Goal: Transaction & Acquisition: Purchase product/service

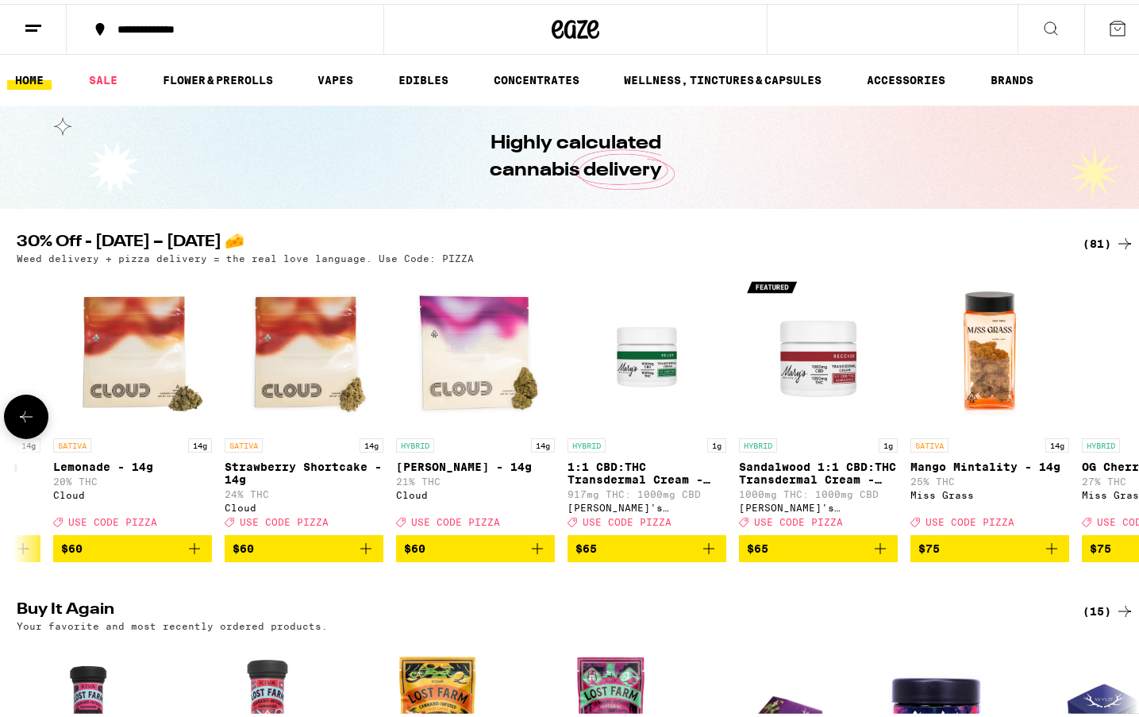
scroll to position [0, 12774]
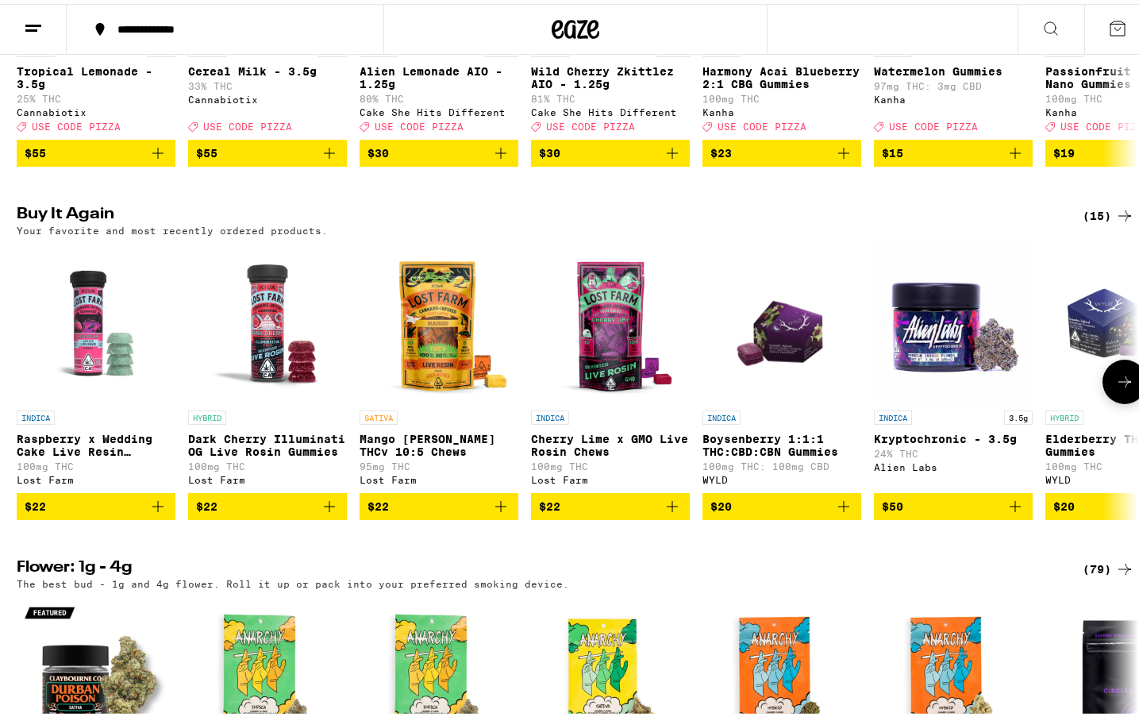
click at [324, 512] on icon "Add to bag" at bounding box center [329, 502] width 19 height 19
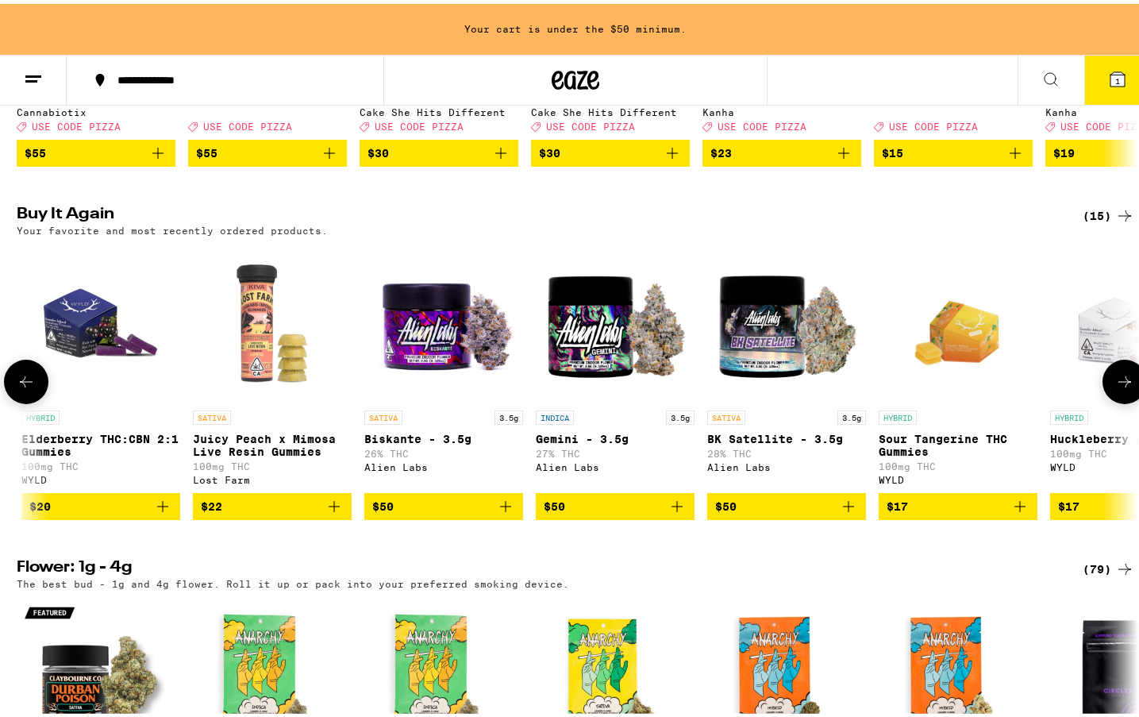
scroll to position [0, 1025]
click at [330, 508] on icon "Add to bag" at bounding box center [333, 502] width 11 height 11
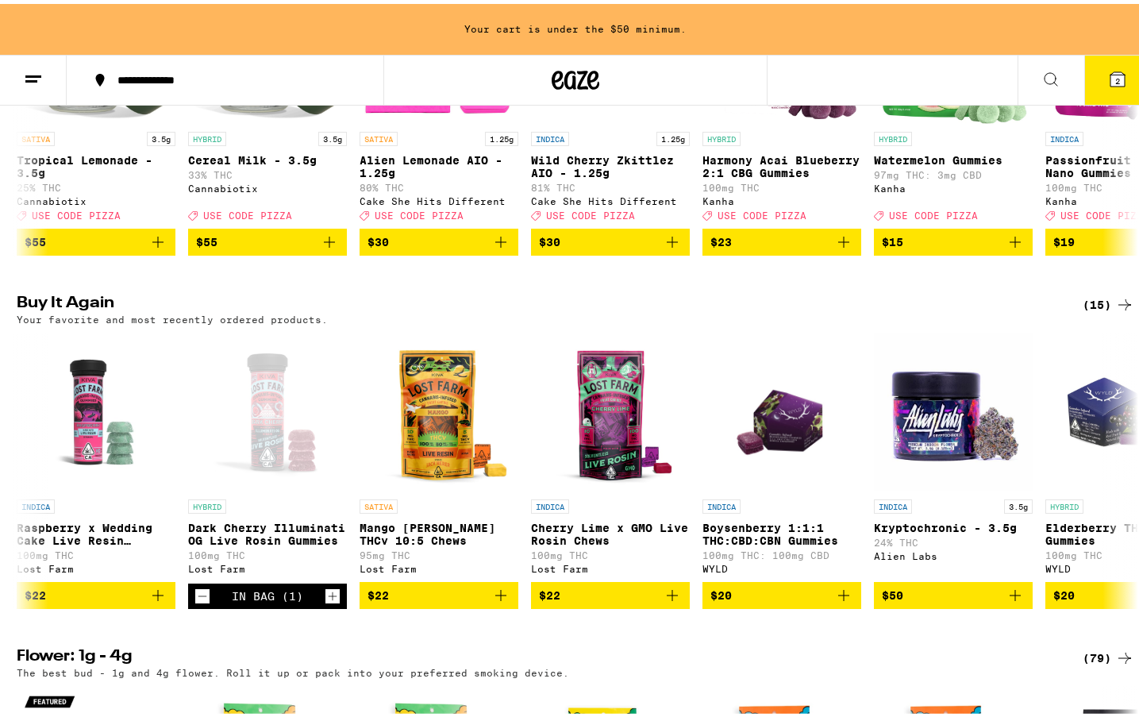
scroll to position [0, 0]
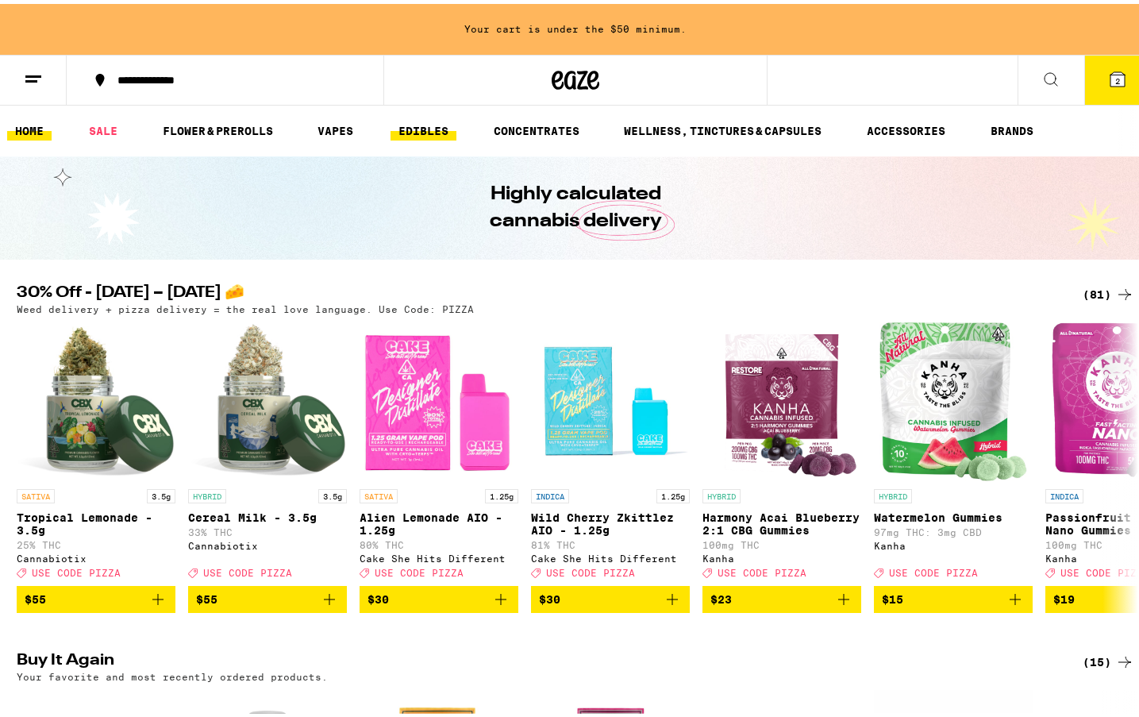
click at [426, 130] on link "EDIBLES" at bounding box center [424, 126] width 66 height 19
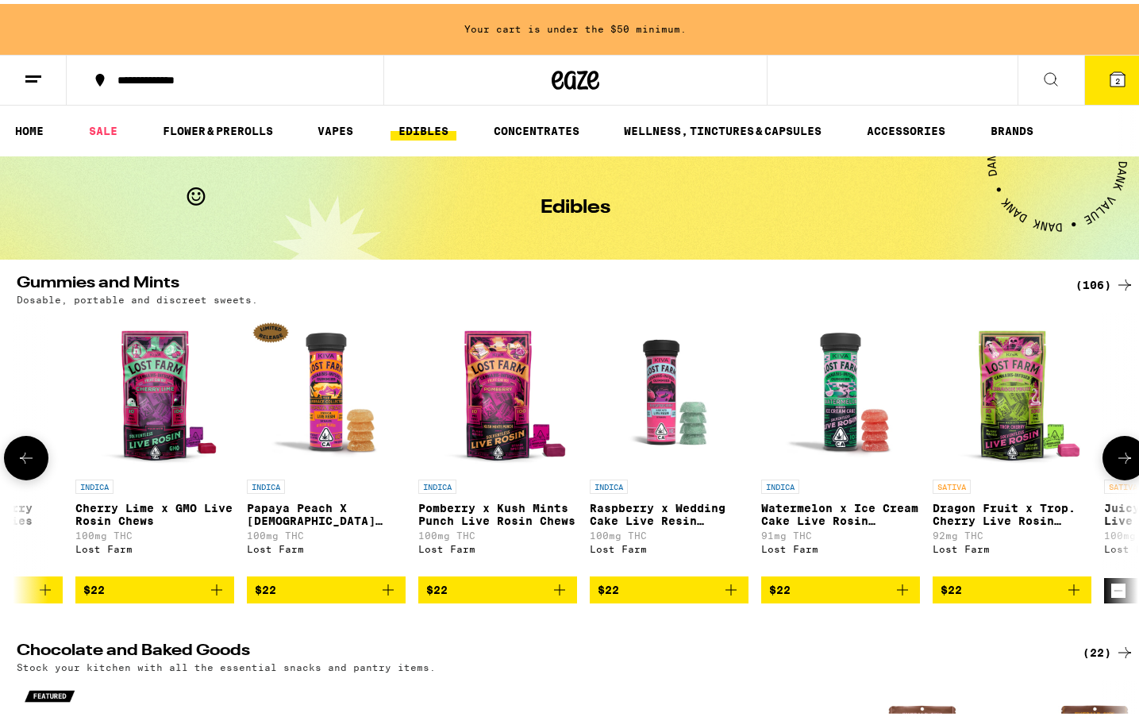
scroll to position [0, 15385]
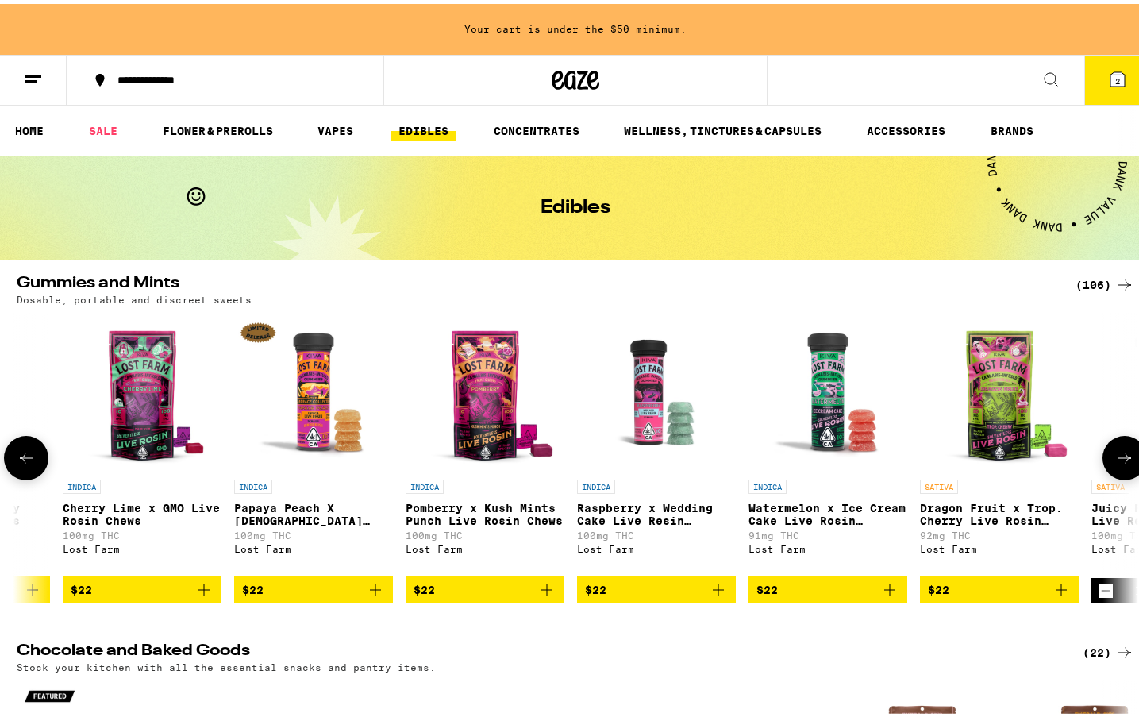
click at [368, 595] on icon "Add to bag" at bounding box center [375, 585] width 19 height 19
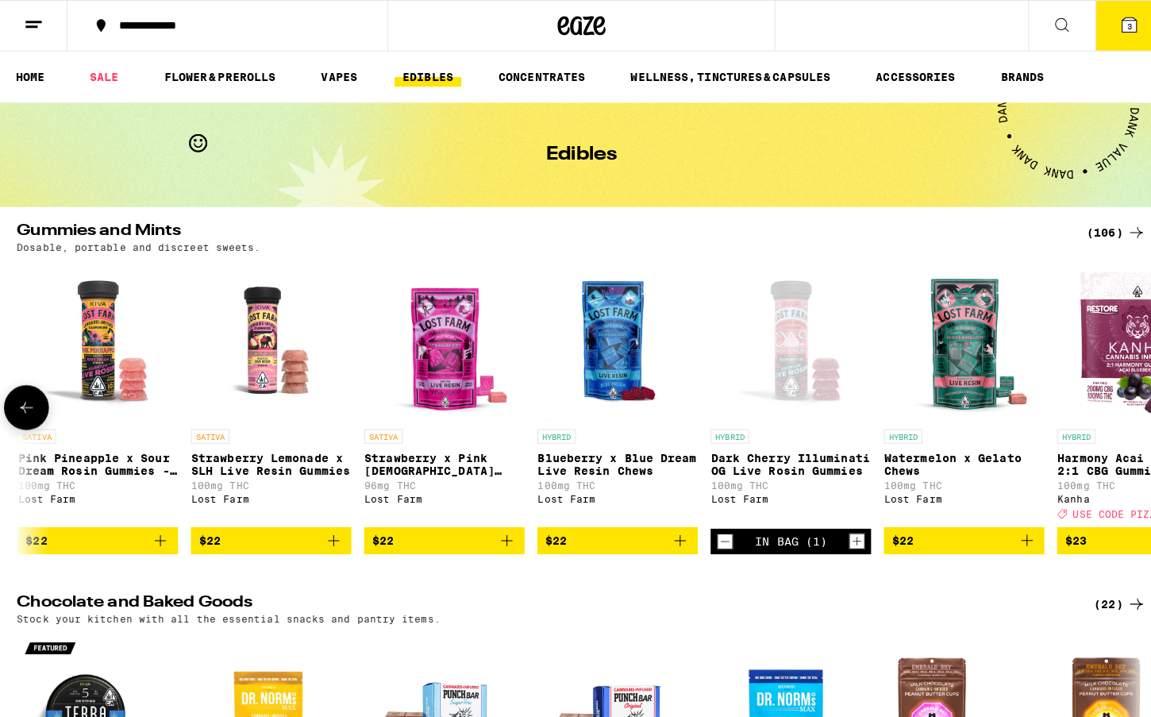
scroll to position [0, 17061]
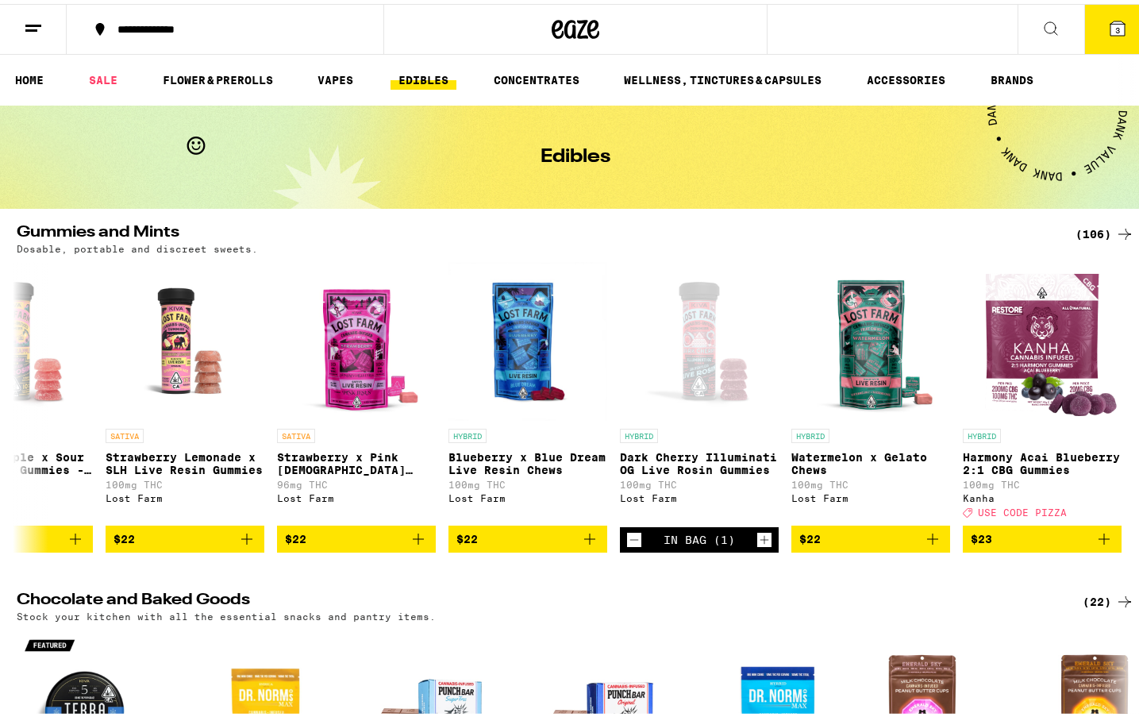
click at [1113, 27] on icon at bounding box center [1118, 24] width 14 height 14
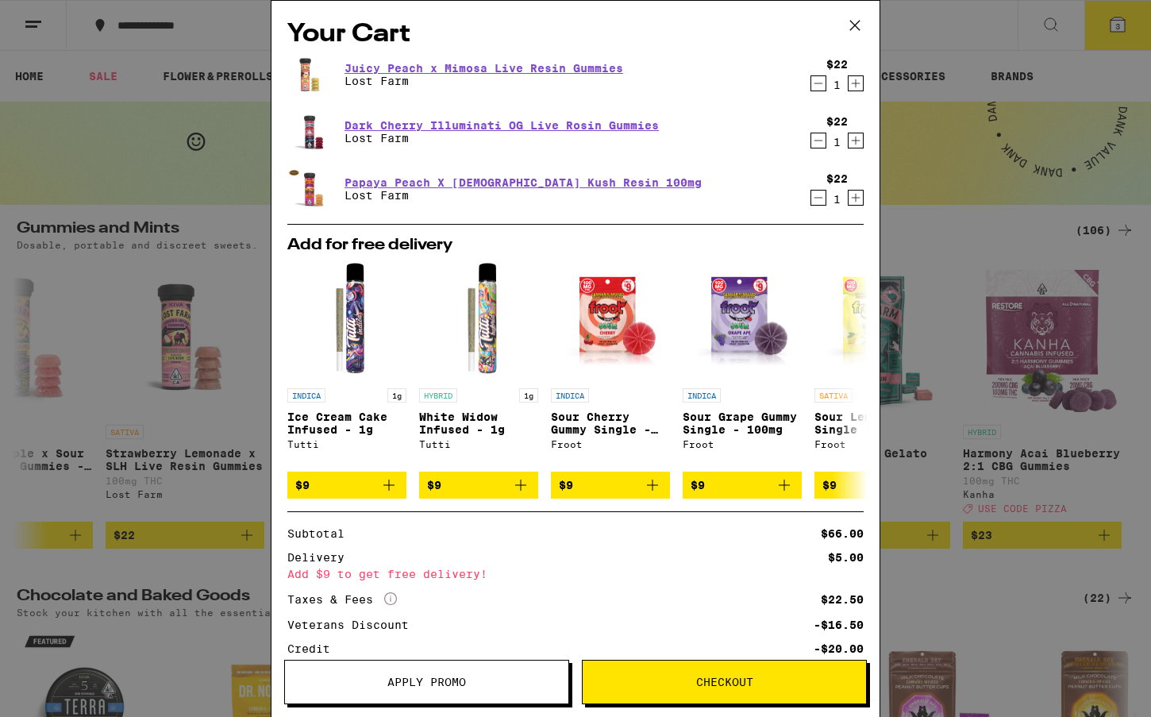
click at [859, 21] on icon at bounding box center [855, 25] width 24 height 24
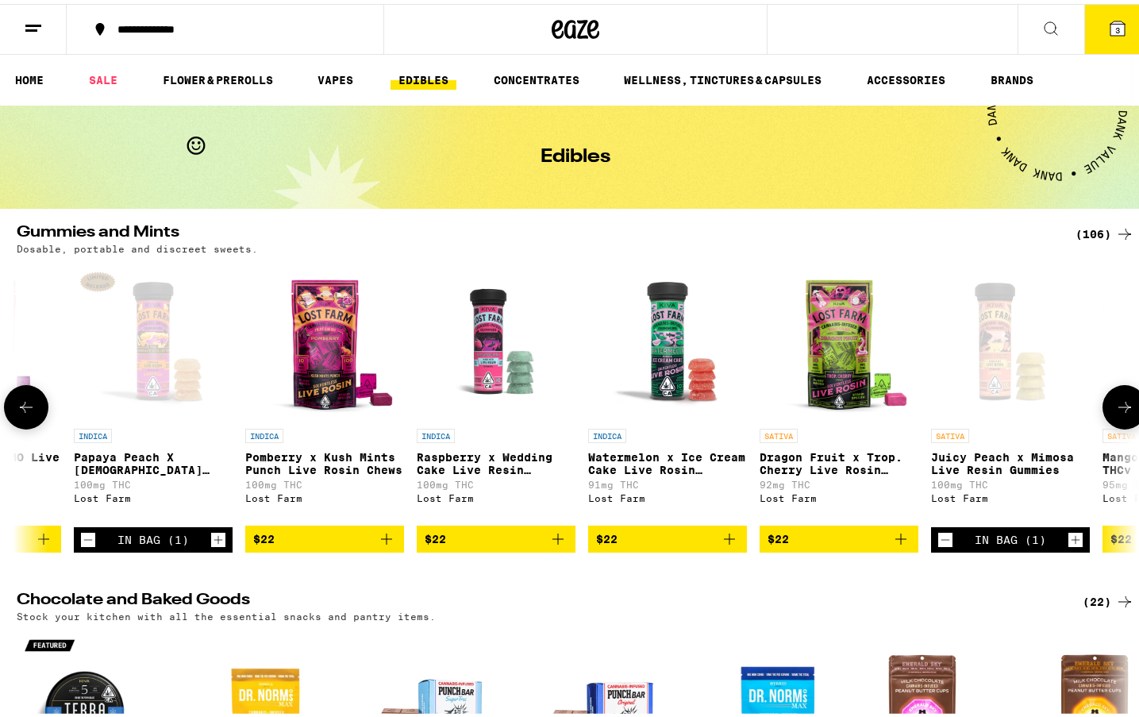
scroll to position [0, 15559]
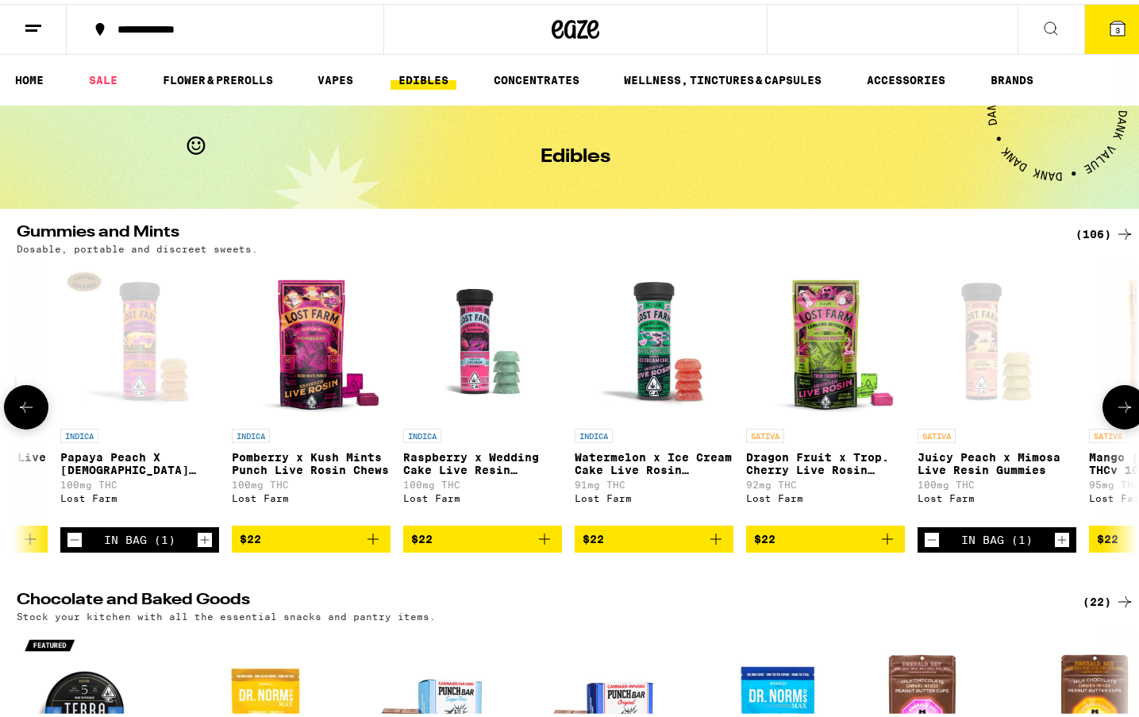
click at [541, 541] on icon "Add to bag" at bounding box center [544, 534] width 11 height 11
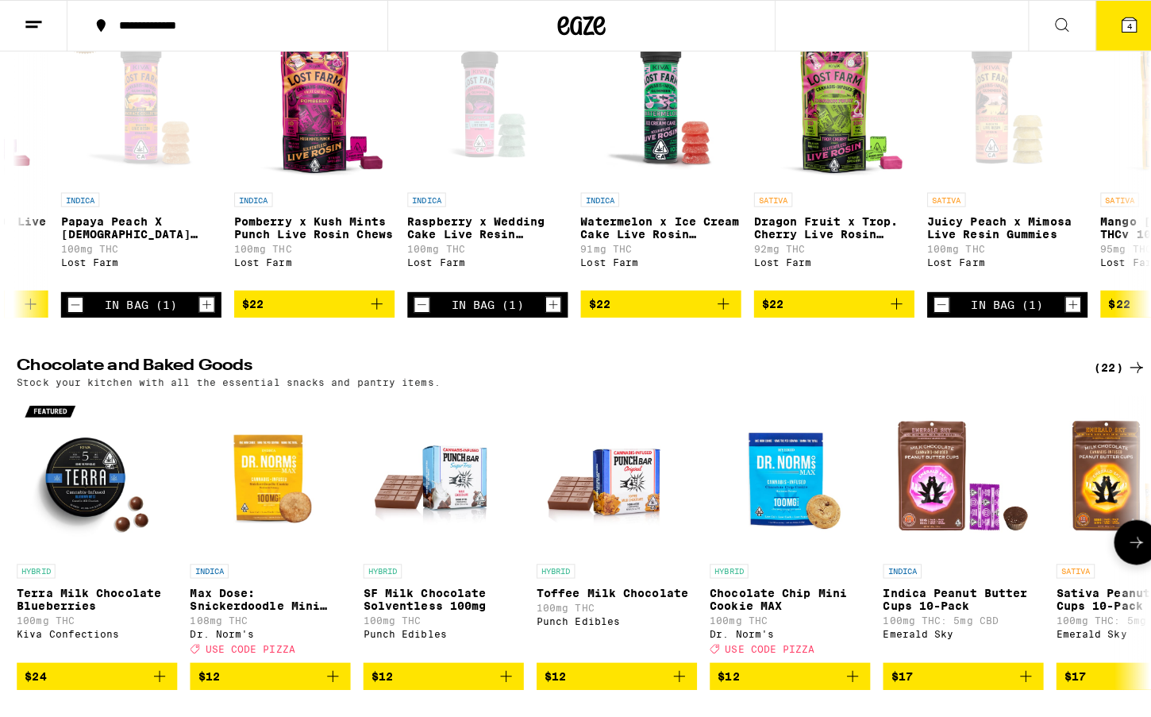
scroll to position [0, 0]
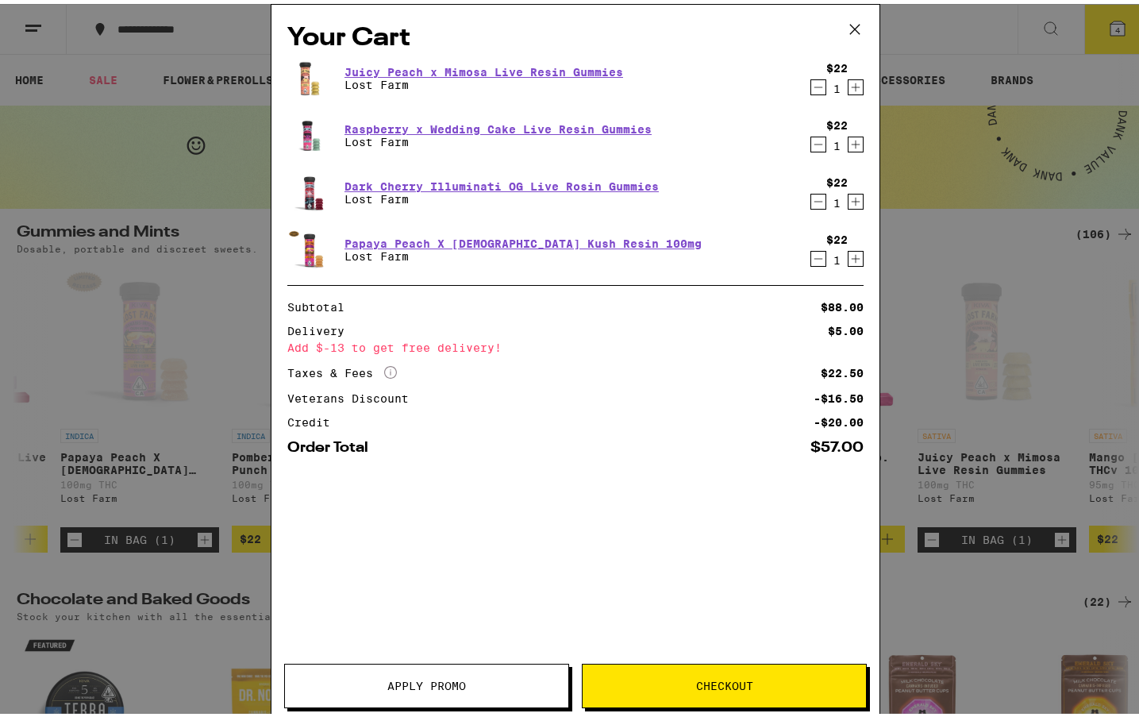
scroll to position [0, 15559]
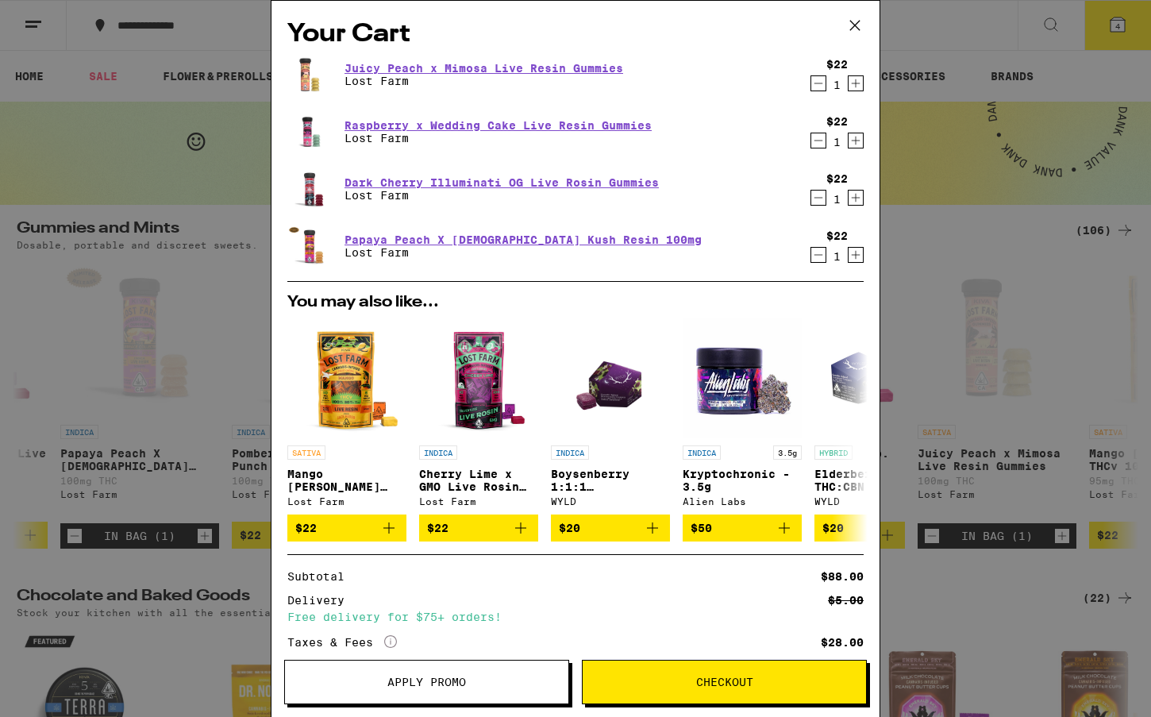
click at [853, 25] on icon at bounding box center [855, 25] width 24 height 24
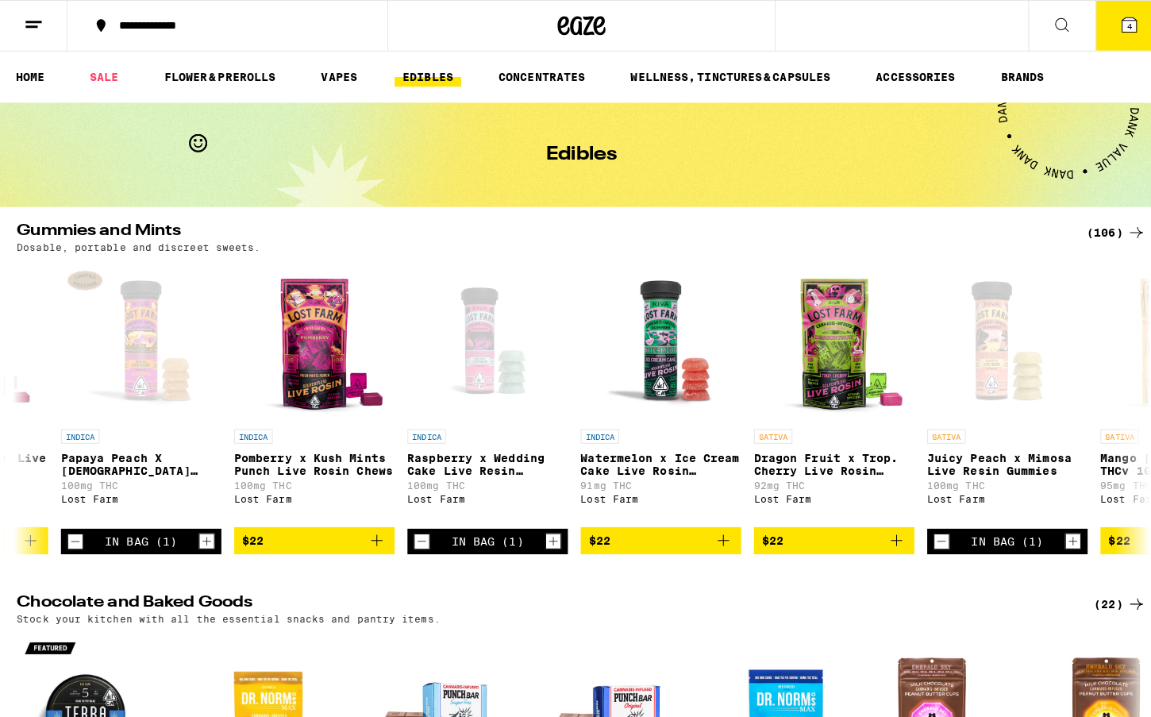
scroll to position [0, 15559]
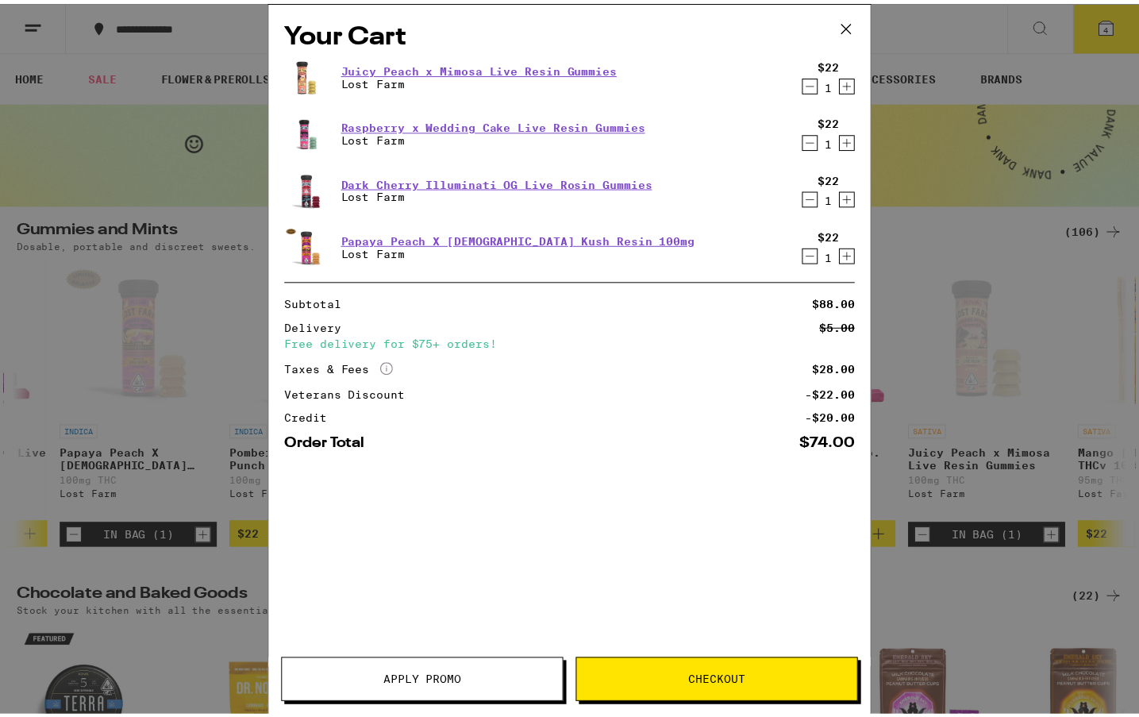
scroll to position [0, 15559]
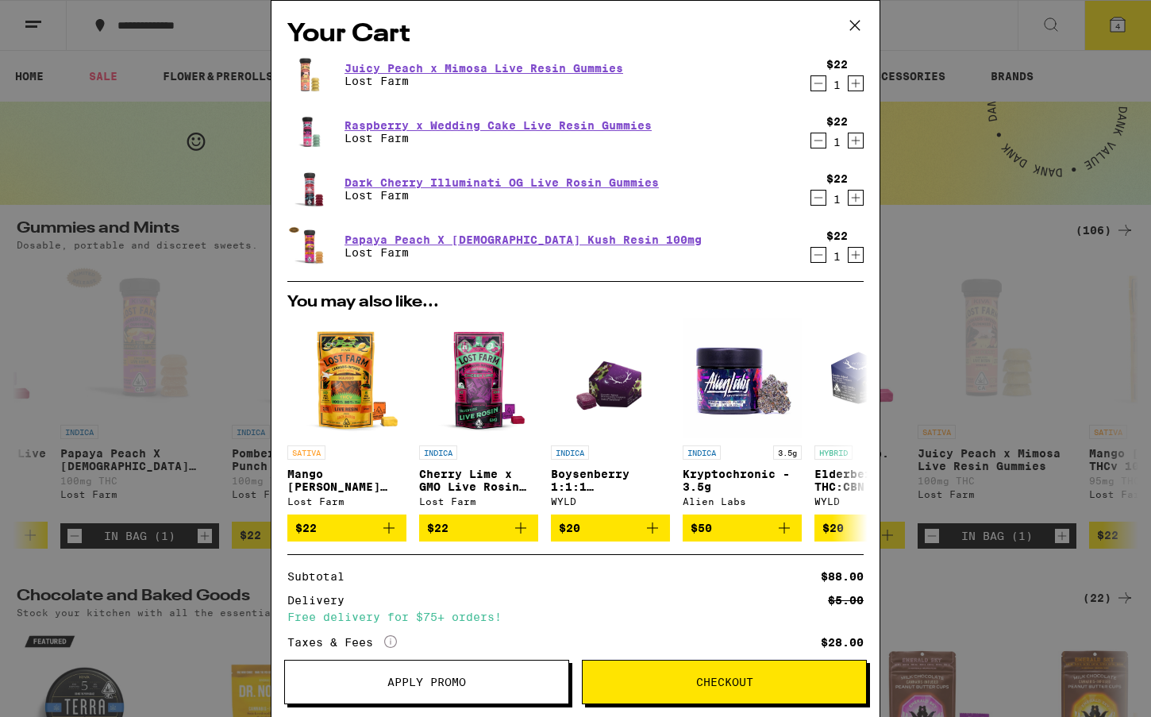
click at [854, 21] on icon at bounding box center [855, 25] width 24 height 24
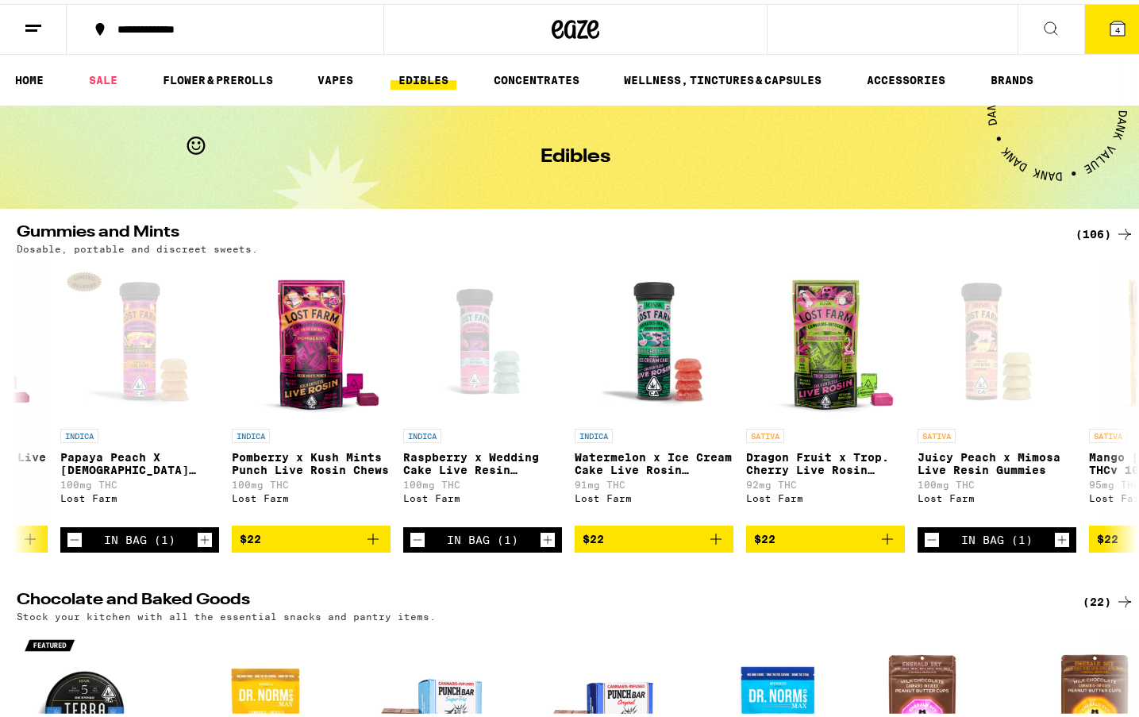
scroll to position [0, 15559]
click at [230, 75] on link "FLOWER & PREROLLS" at bounding box center [218, 76] width 126 height 19
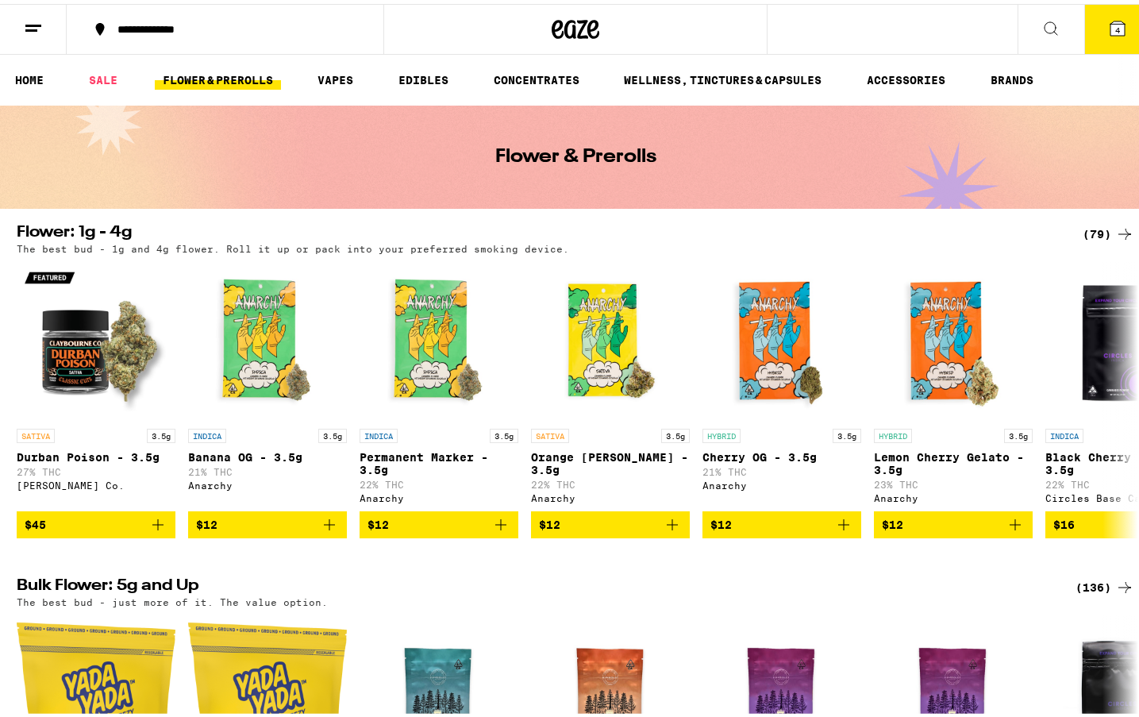
click at [1115, 226] on icon at bounding box center [1124, 230] width 19 height 19
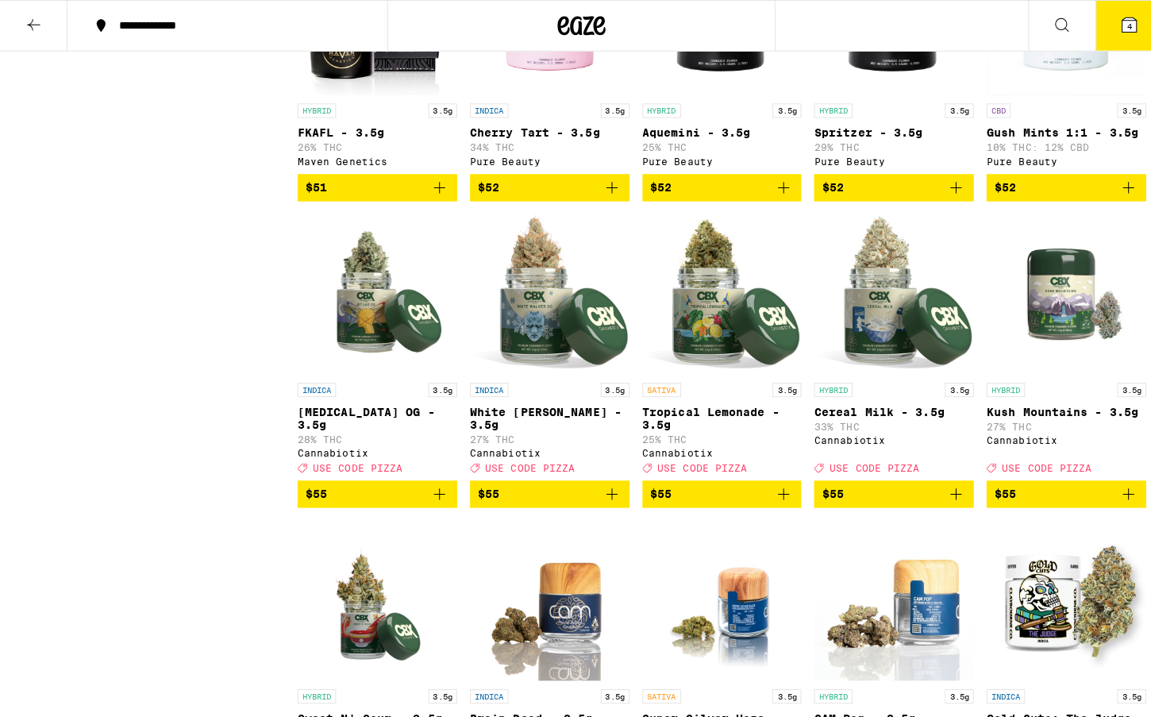
scroll to position [3754, 0]
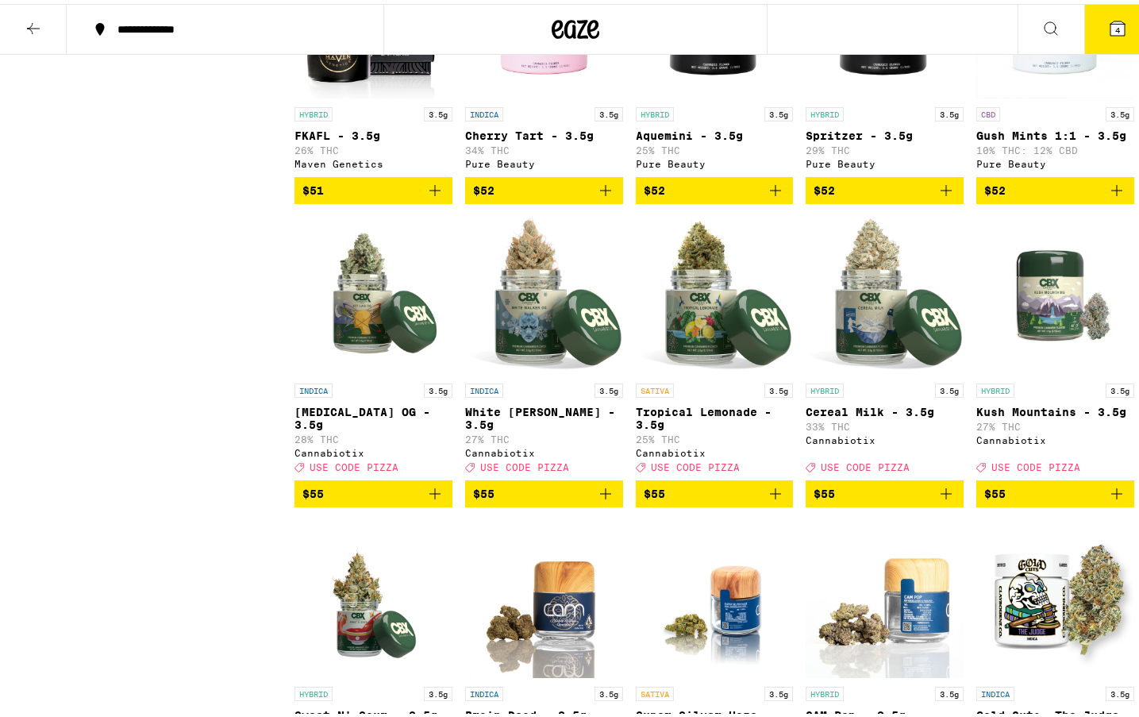
click at [1040, 371] on img "Open page for Kush Mountains - 3.5g from Cannabiotix" at bounding box center [1055, 292] width 158 height 159
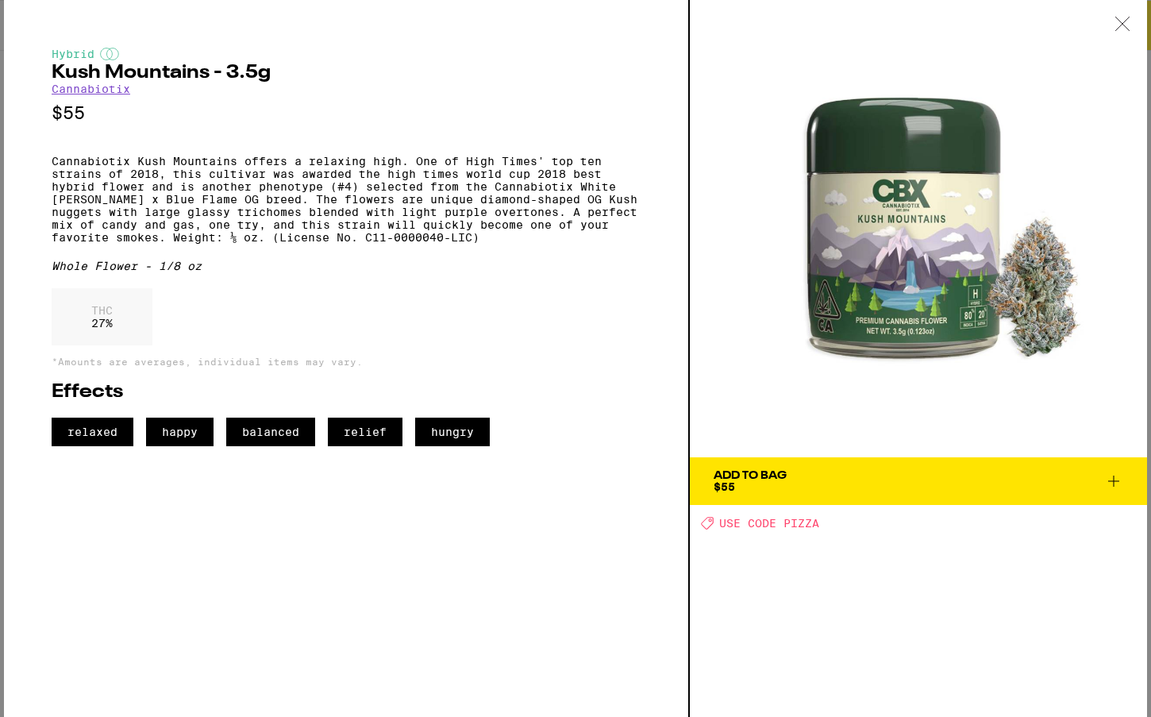
click at [871, 483] on span "Add To Bag $55" at bounding box center [919, 481] width 410 height 22
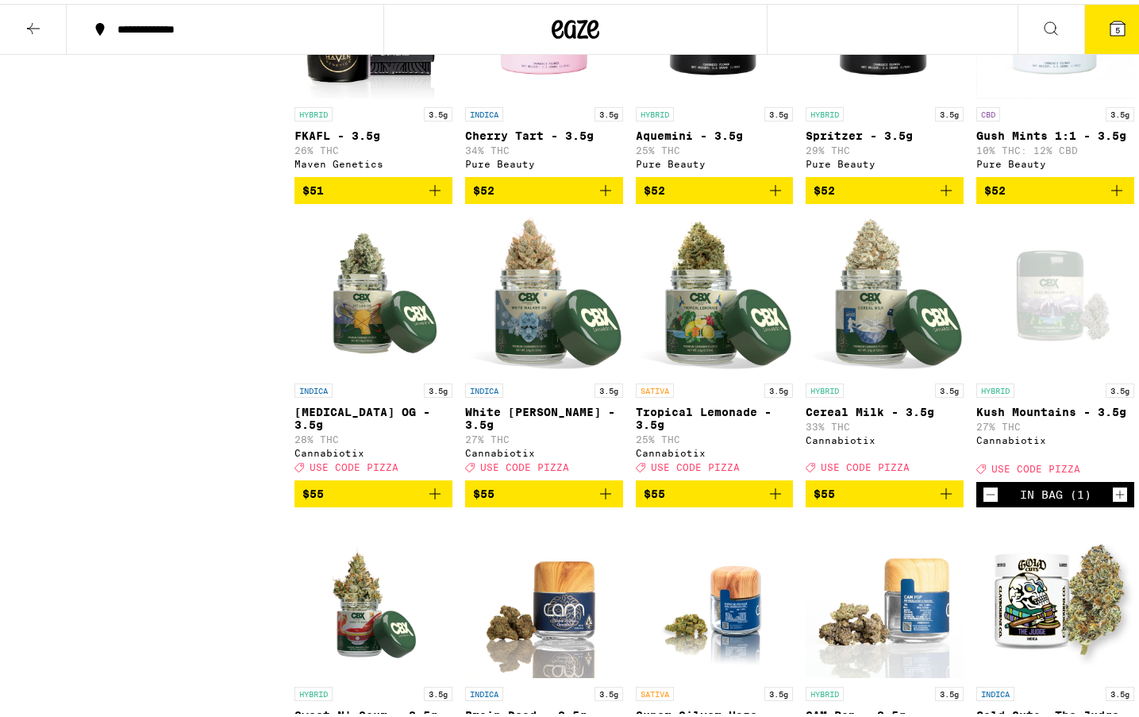
click at [1115, 22] on span "5" at bounding box center [1117, 26] width 5 height 10
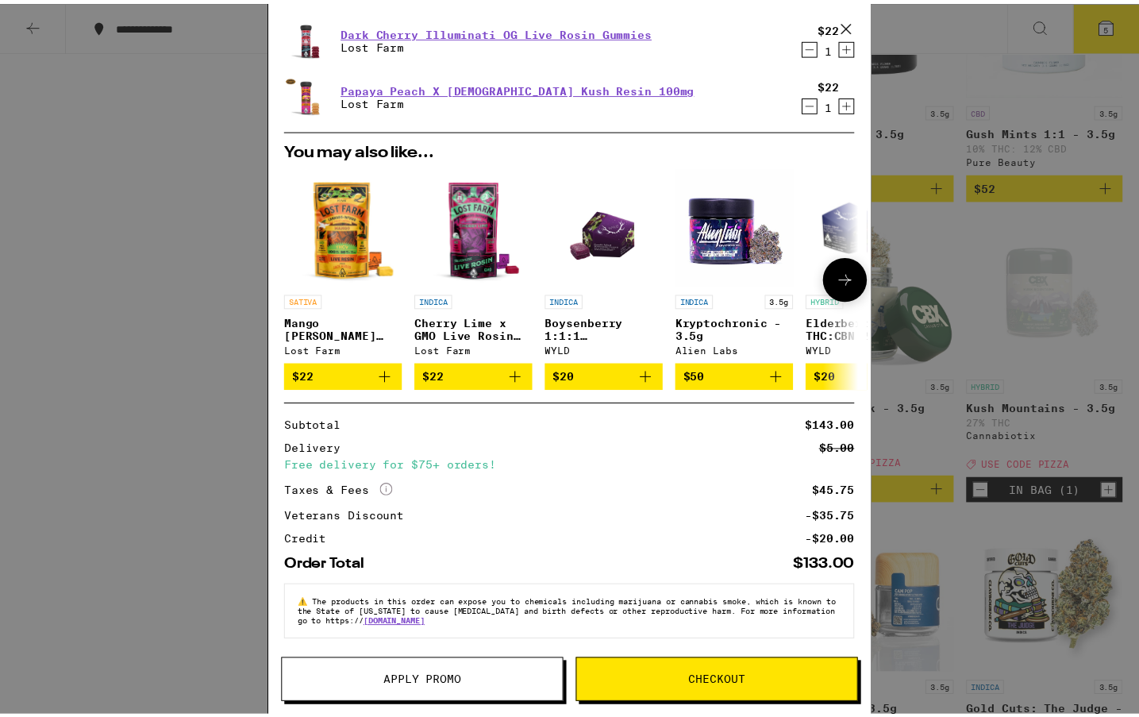
scroll to position [233, 0]
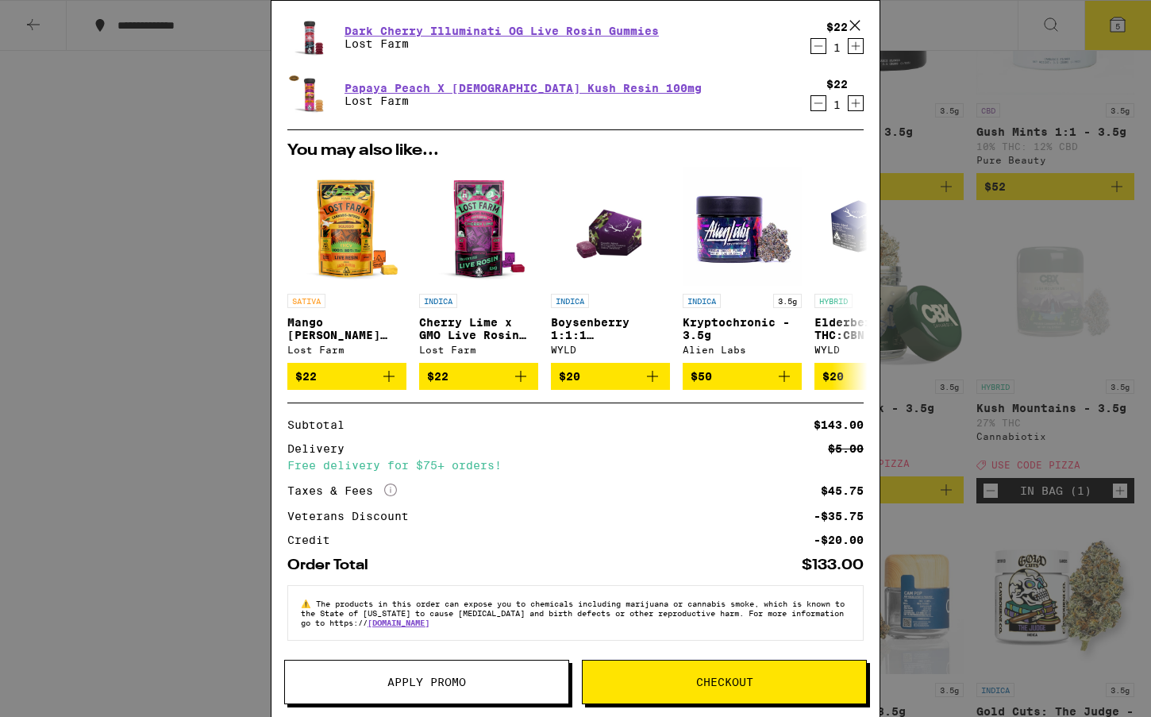
click at [396, 676] on span "Apply Promo" at bounding box center [426, 681] width 79 height 11
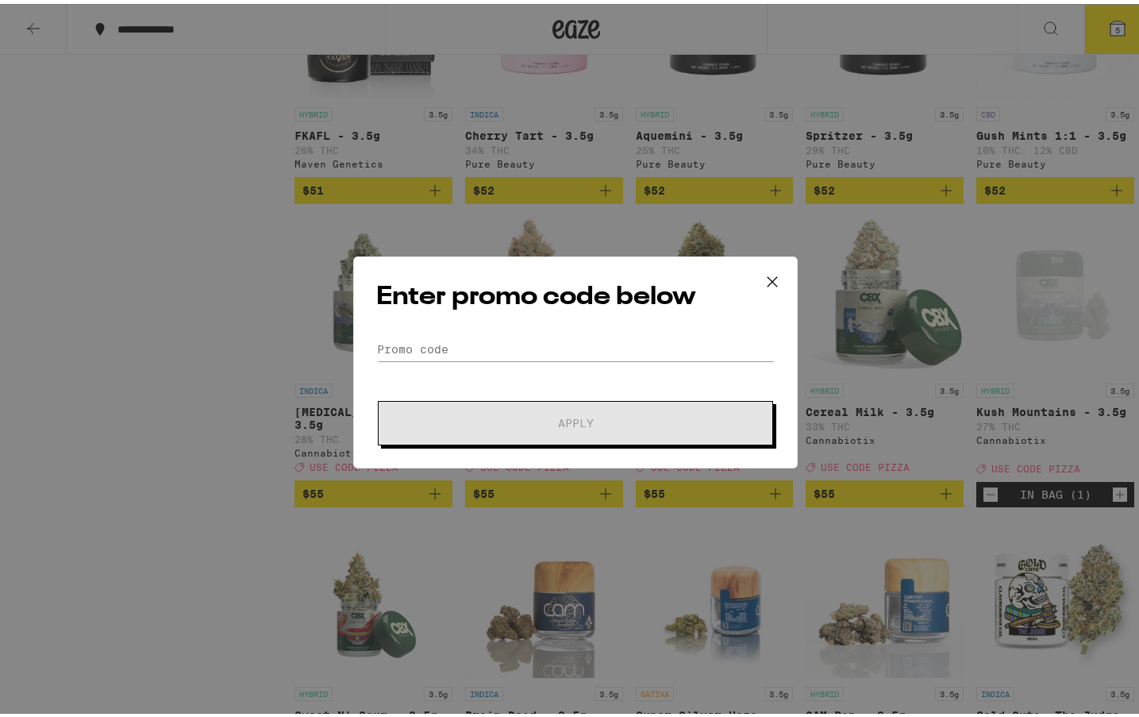
scroll to position [233, 0]
click at [455, 345] on input "Promo Code" at bounding box center [575, 345] width 398 height 24
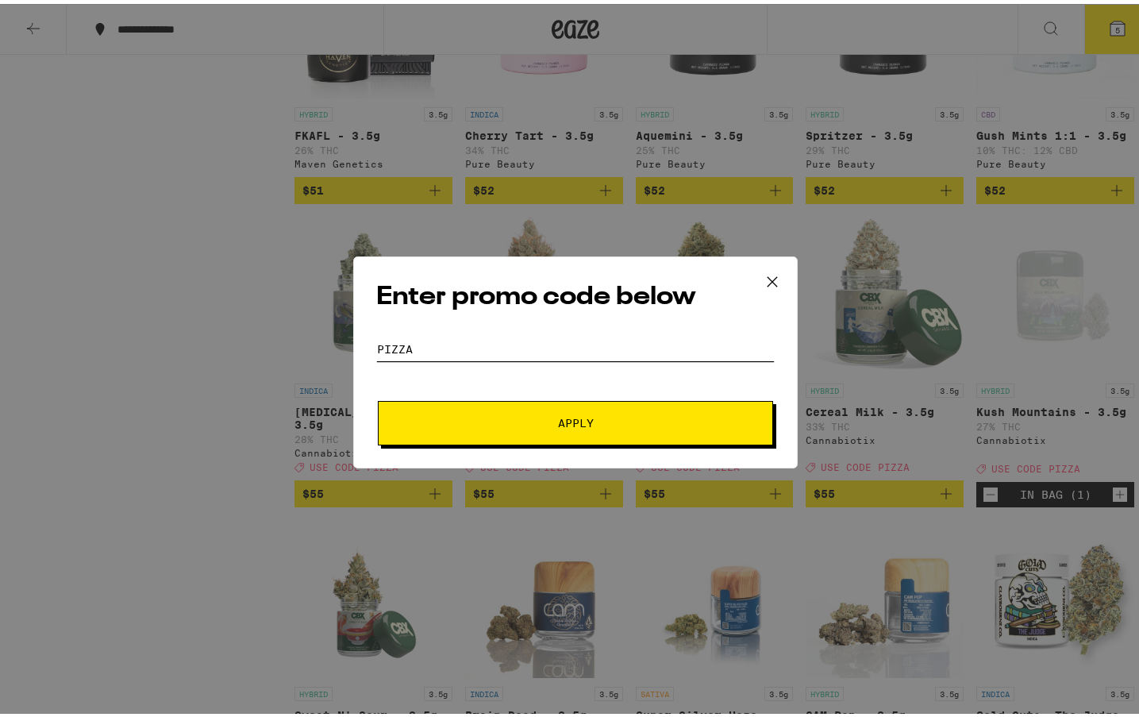
type input "pizza"
click at [378, 397] on button "Apply" at bounding box center [575, 419] width 395 height 44
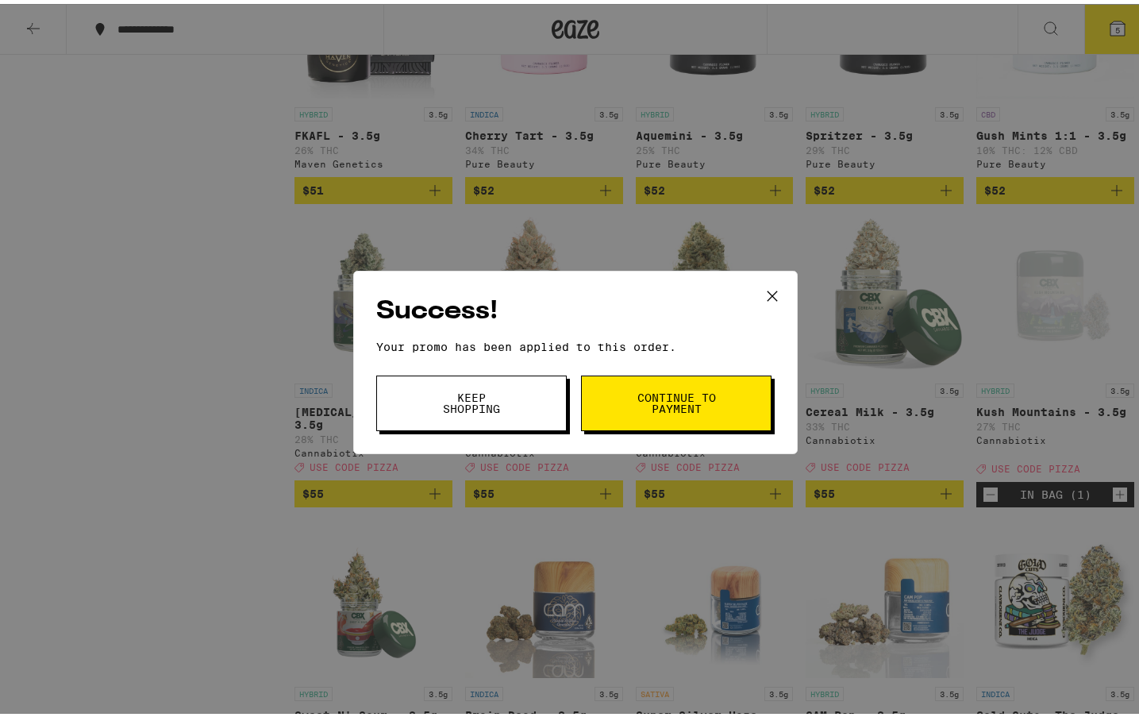
click at [506, 399] on span "Keep Shopping" at bounding box center [471, 399] width 81 height 22
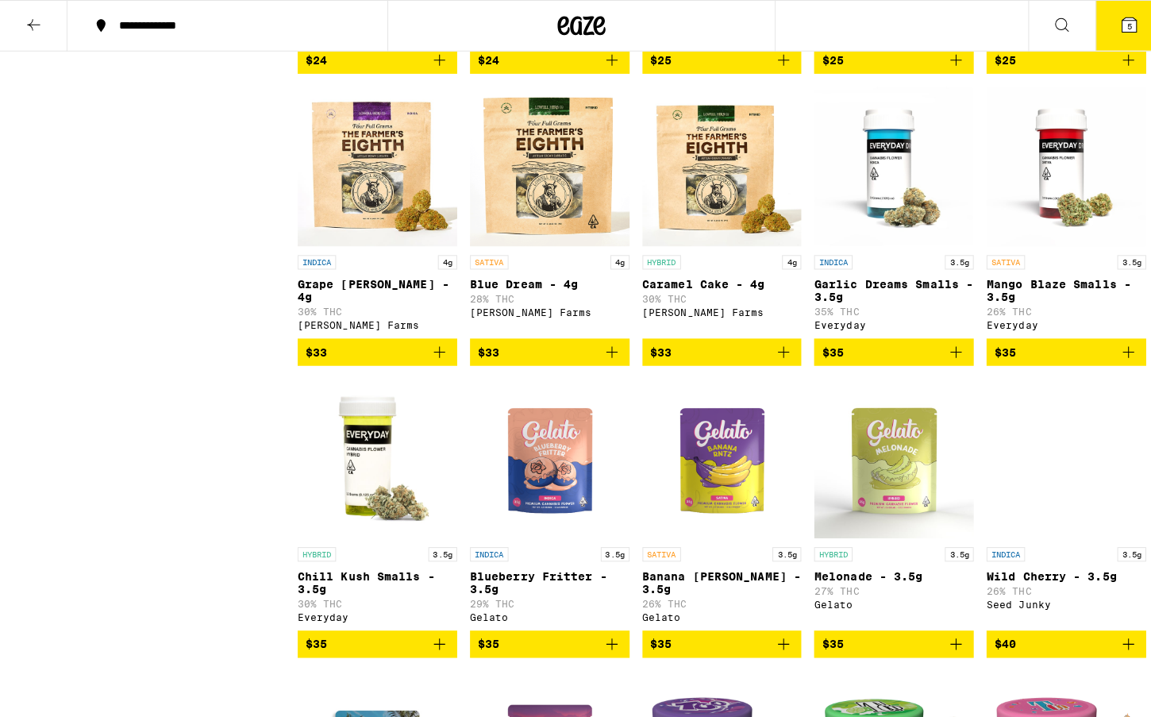
scroll to position [974, 0]
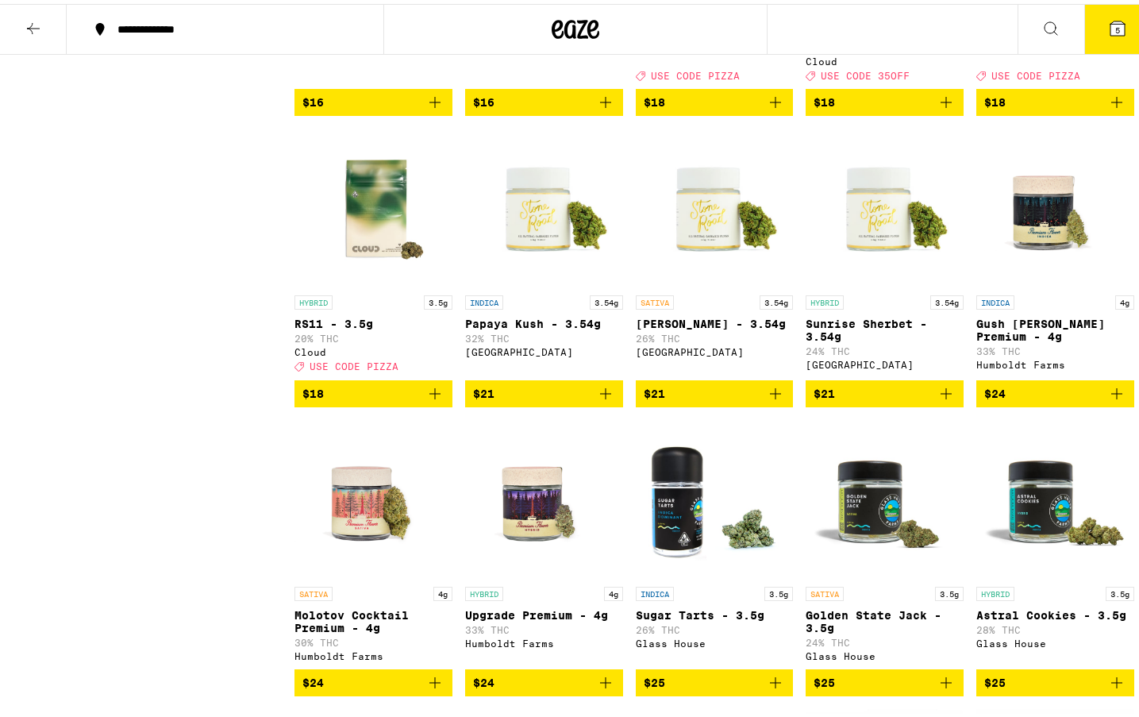
click at [1111, 22] on icon at bounding box center [1118, 24] width 14 height 14
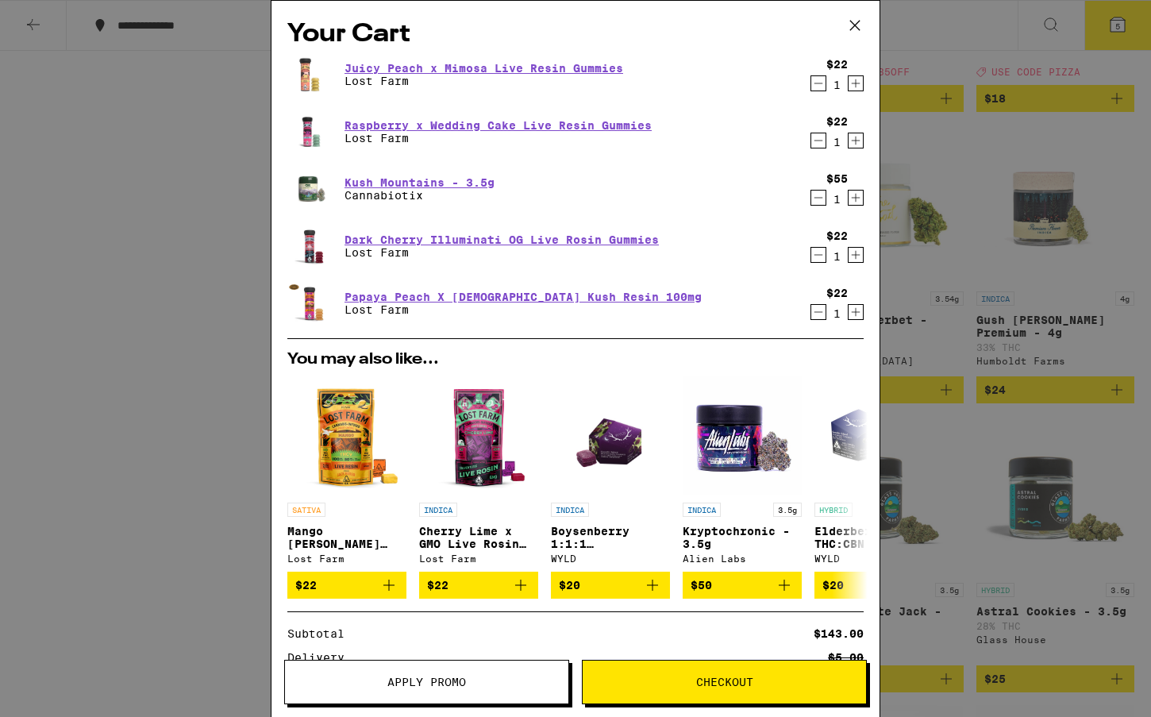
click at [107, 160] on div "Your Cart Juicy Peach x Mimosa Live Resin Gummies Lost Farm $22 1 Raspberry x W…" at bounding box center [575, 358] width 1151 height 717
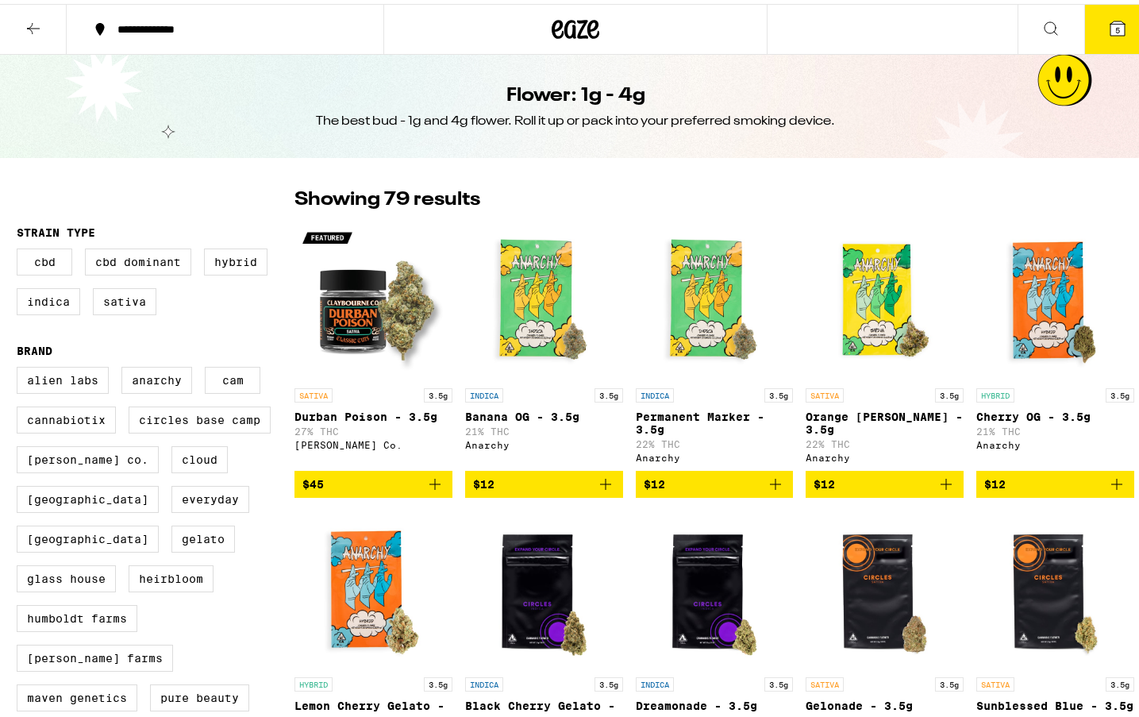
click at [42, 21] on icon at bounding box center [33, 24] width 19 height 19
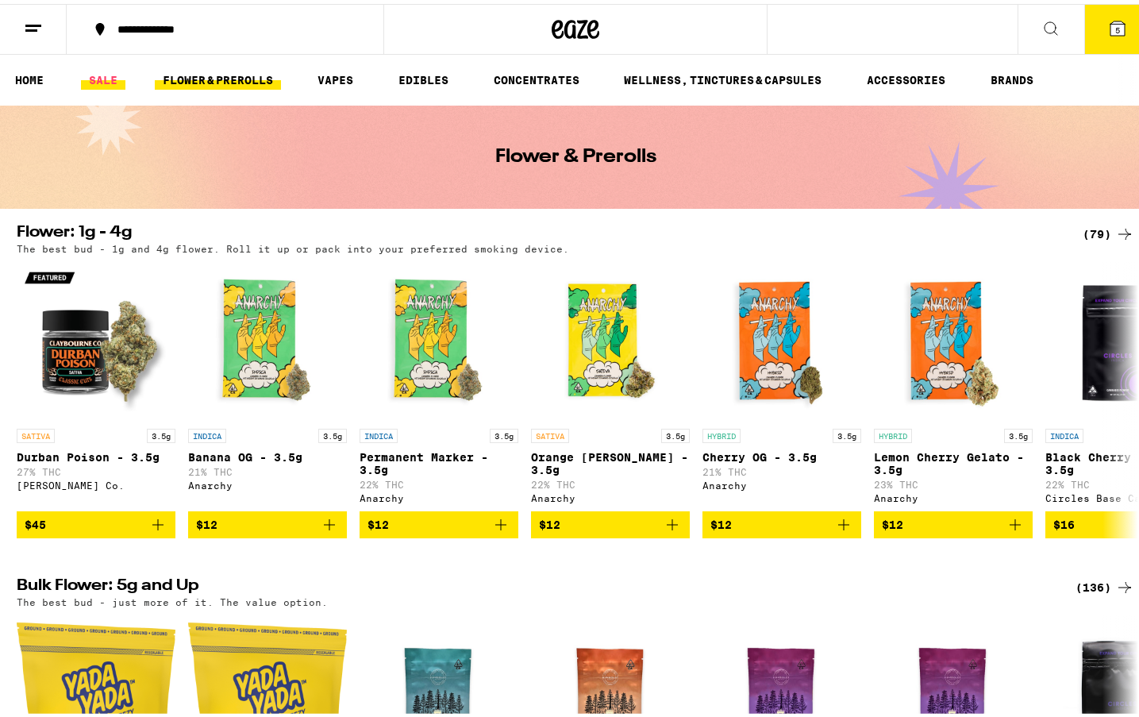
click at [106, 75] on link "SALE" at bounding box center [103, 76] width 44 height 19
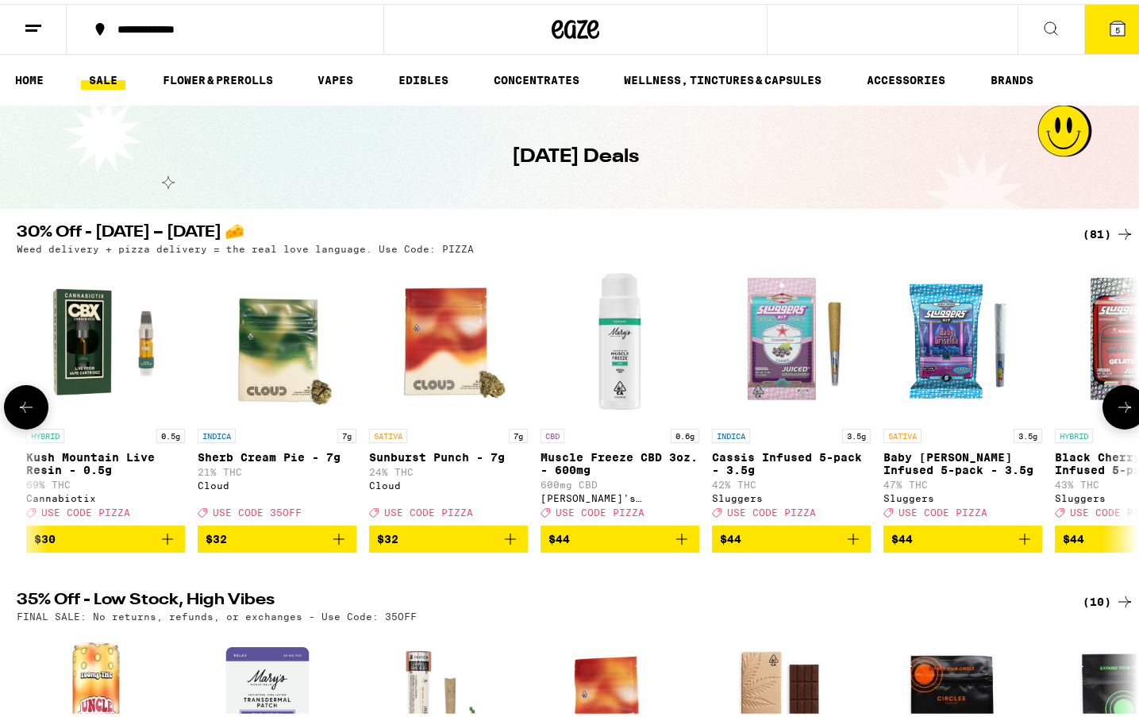
scroll to position [0, 10276]
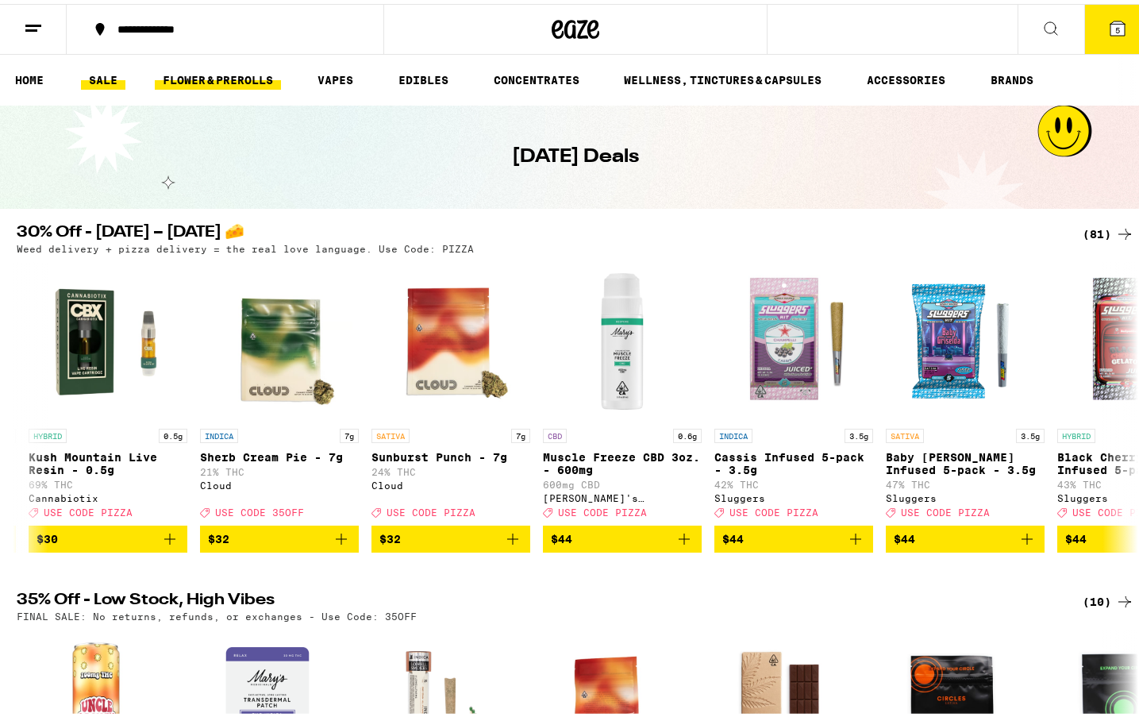
click at [238, 80] on link "FLOWER & PREROLLS" at bounding box center [218, 76] width 126 height 19
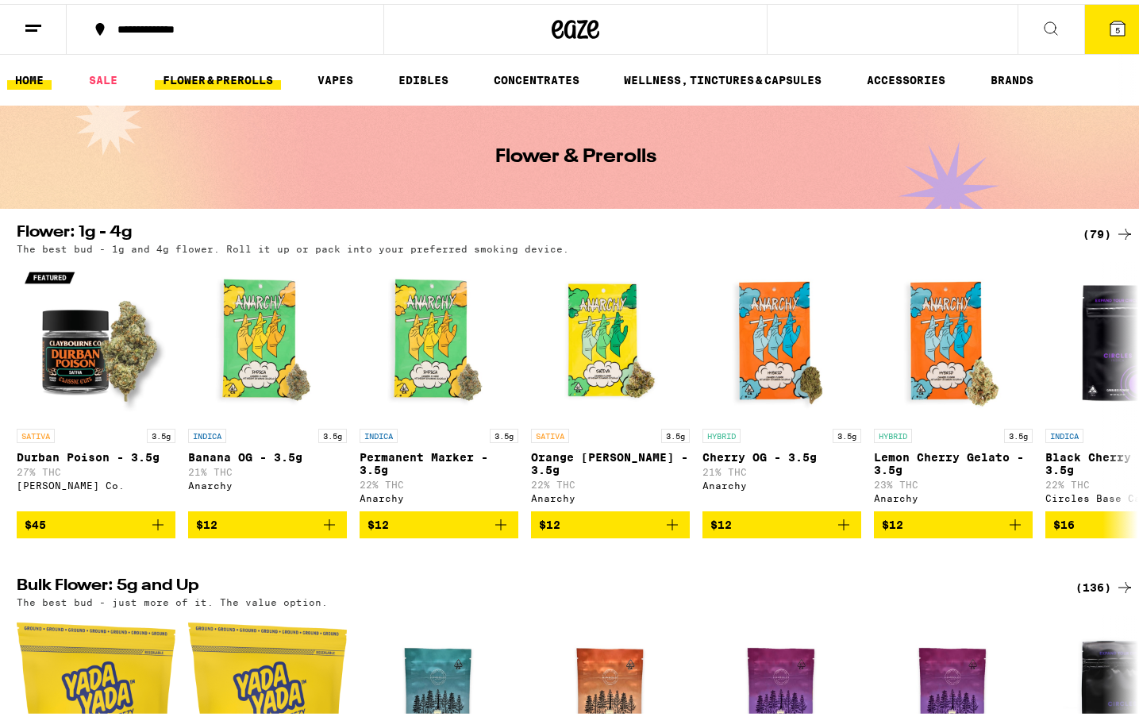
click at [21, 71] on link "HOME" at bounding box center [29, 76] width 44 height 19
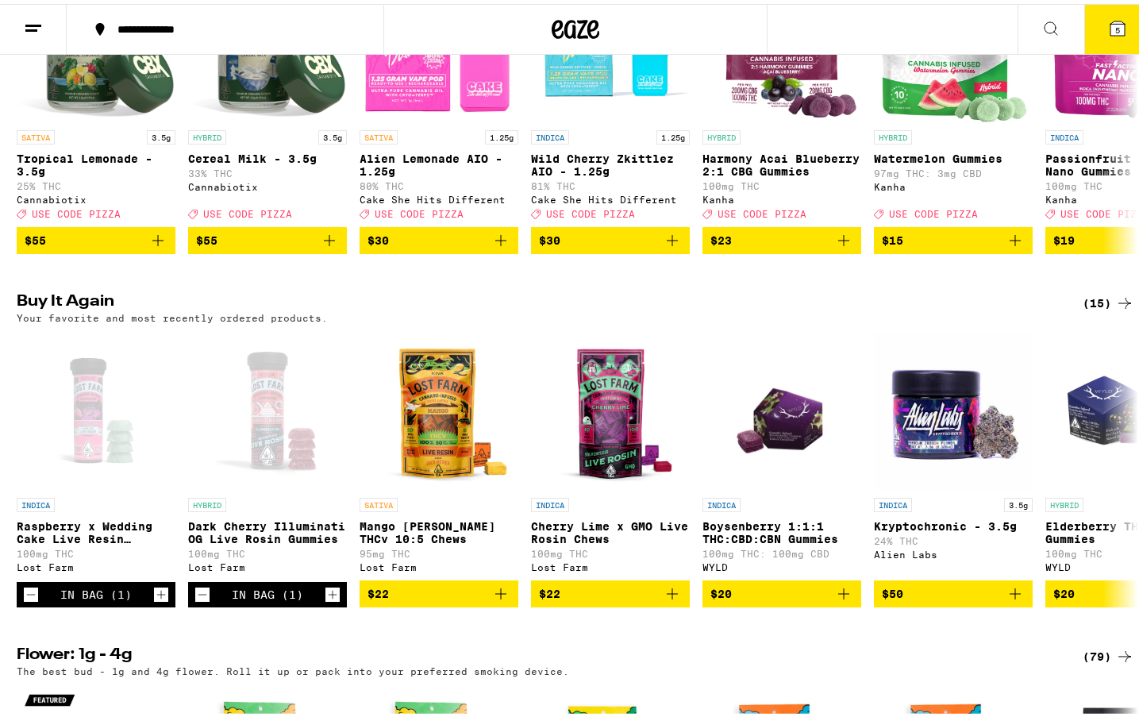
click at [568, 29] on icon at bounding box center [576, 25] width 24 height 19
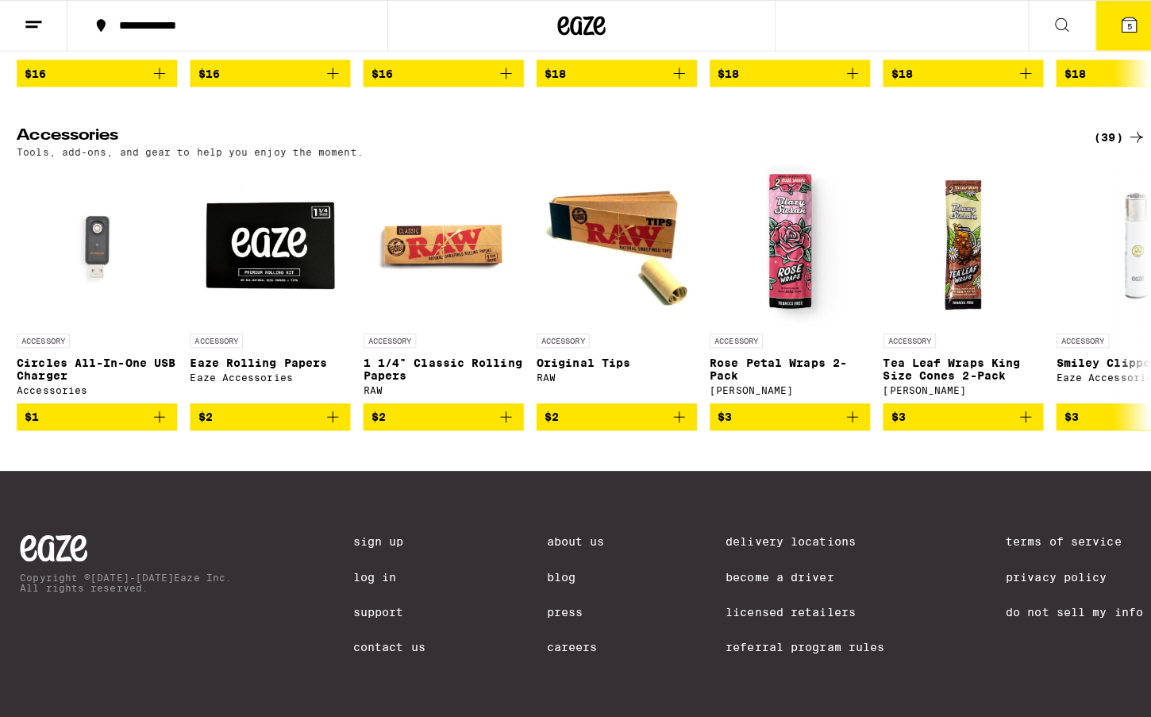
scroll to position [6606, 0]
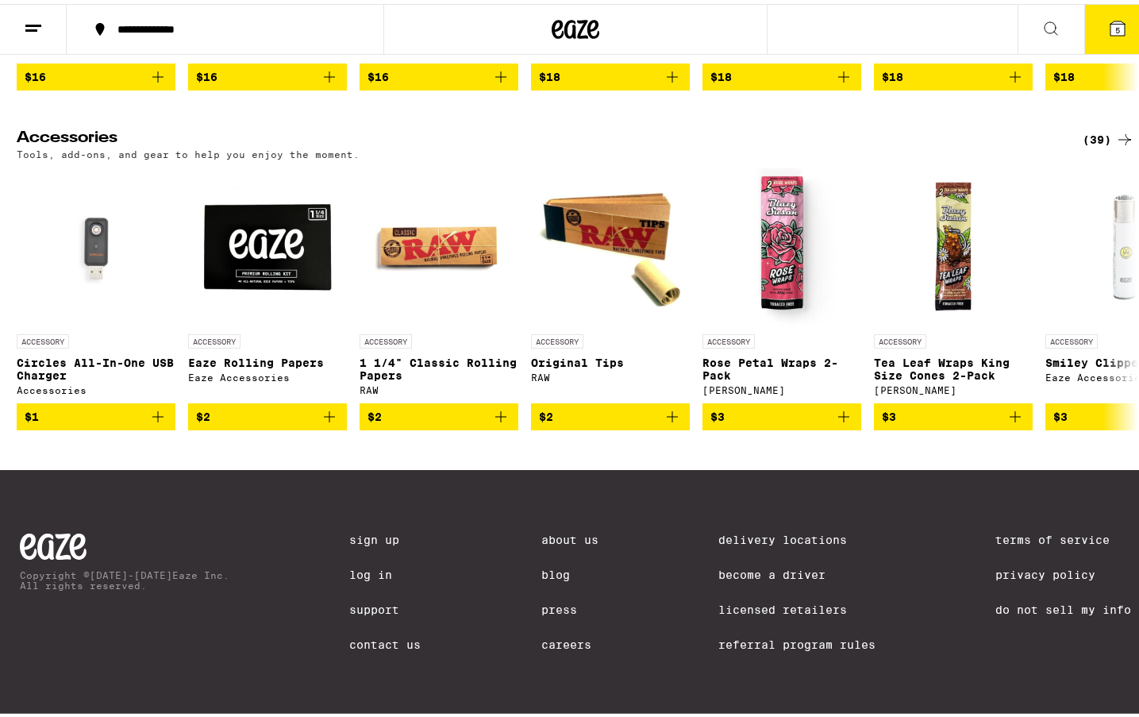
click at [1111, 22] on icon at bounding box center [1118, 24] width 14 height 14
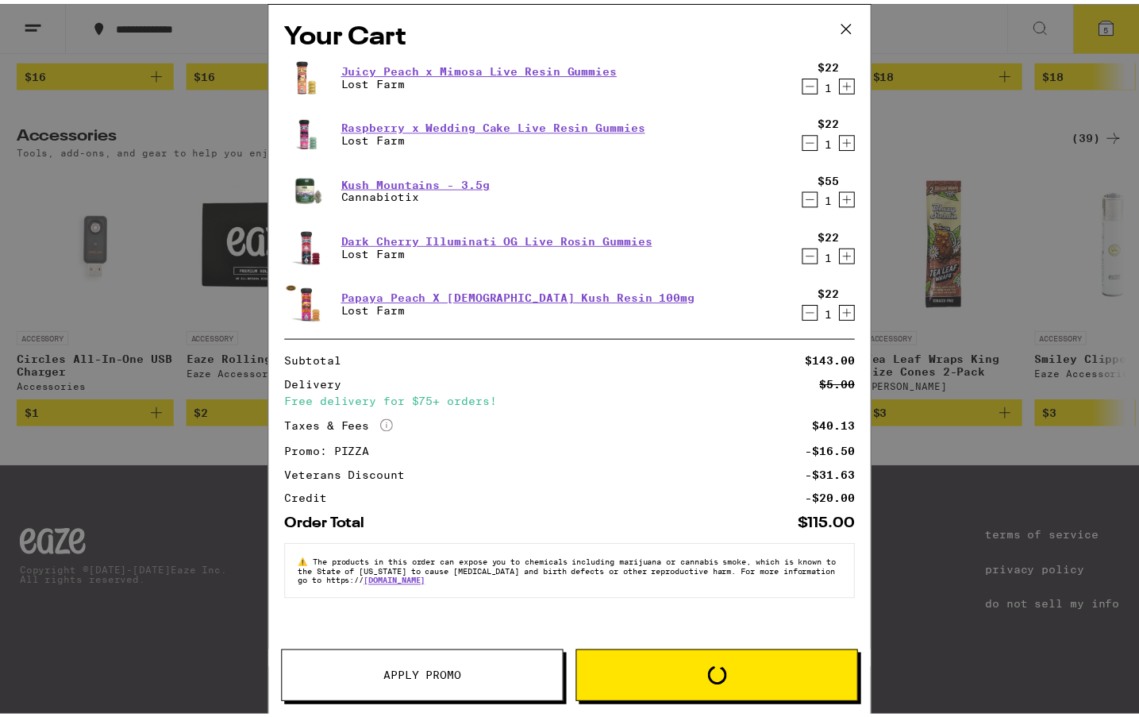
scroll to position [6443, 0]
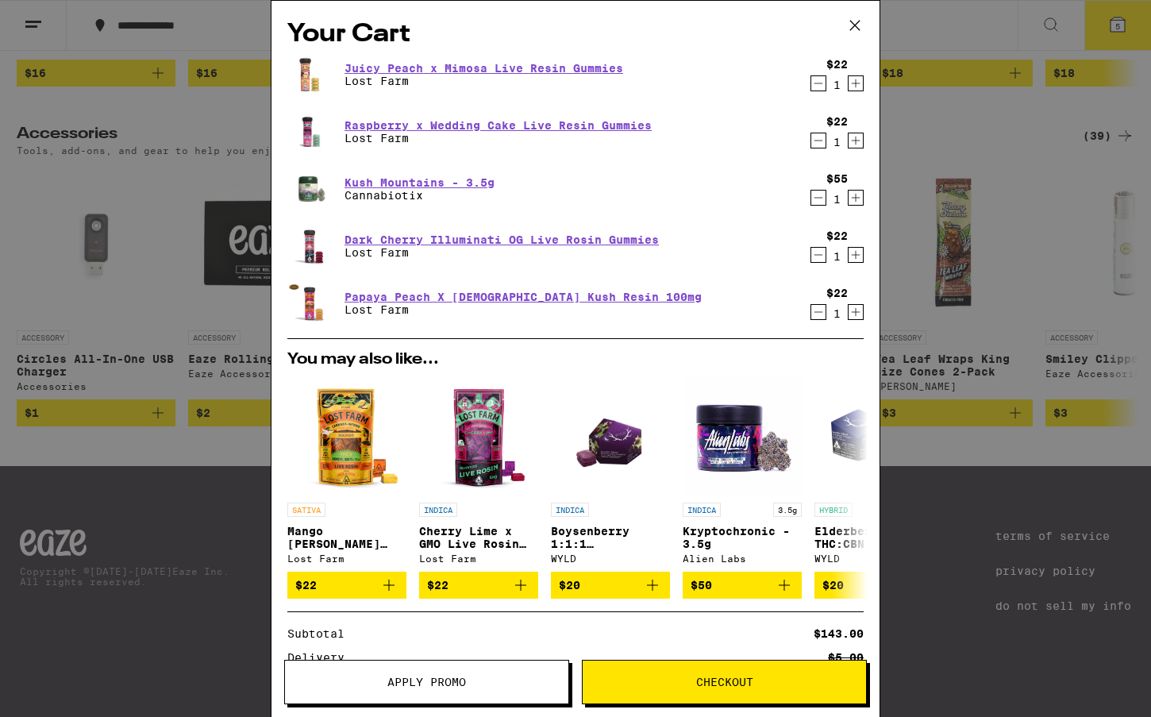
click at [856, 25] on icon at bounding box center [855, 26] width 10 height 10
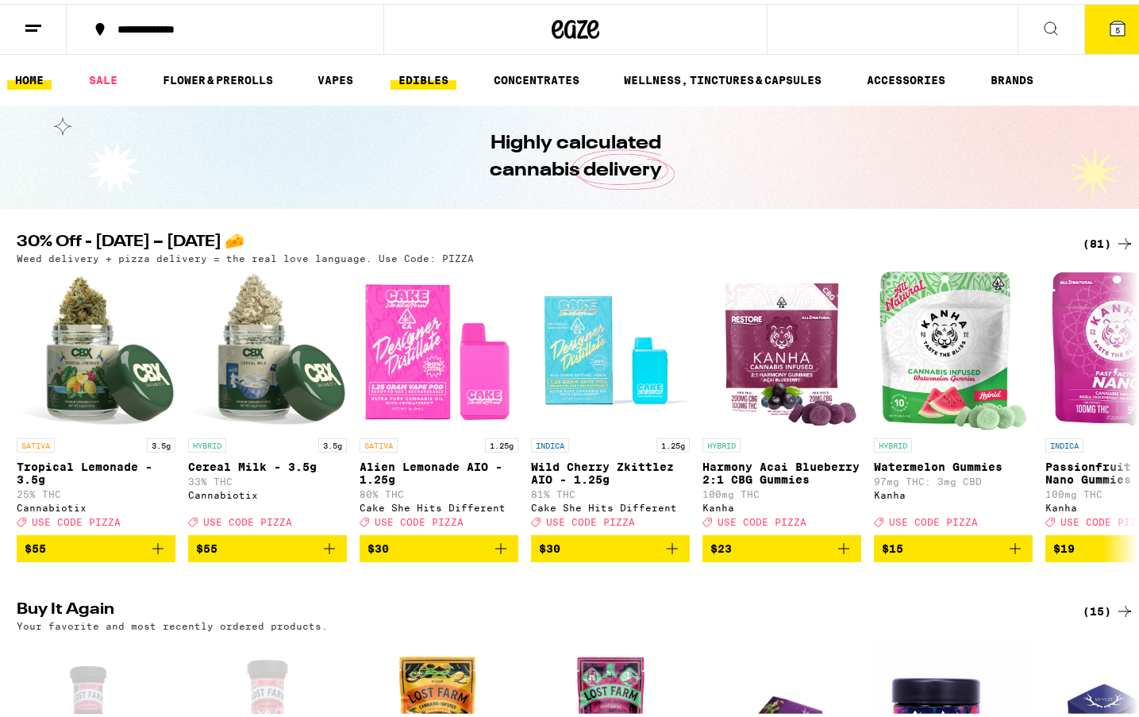
click at [410, 75] on link "EDIBLES" at bounding box center [424, 76] width 66 height 19
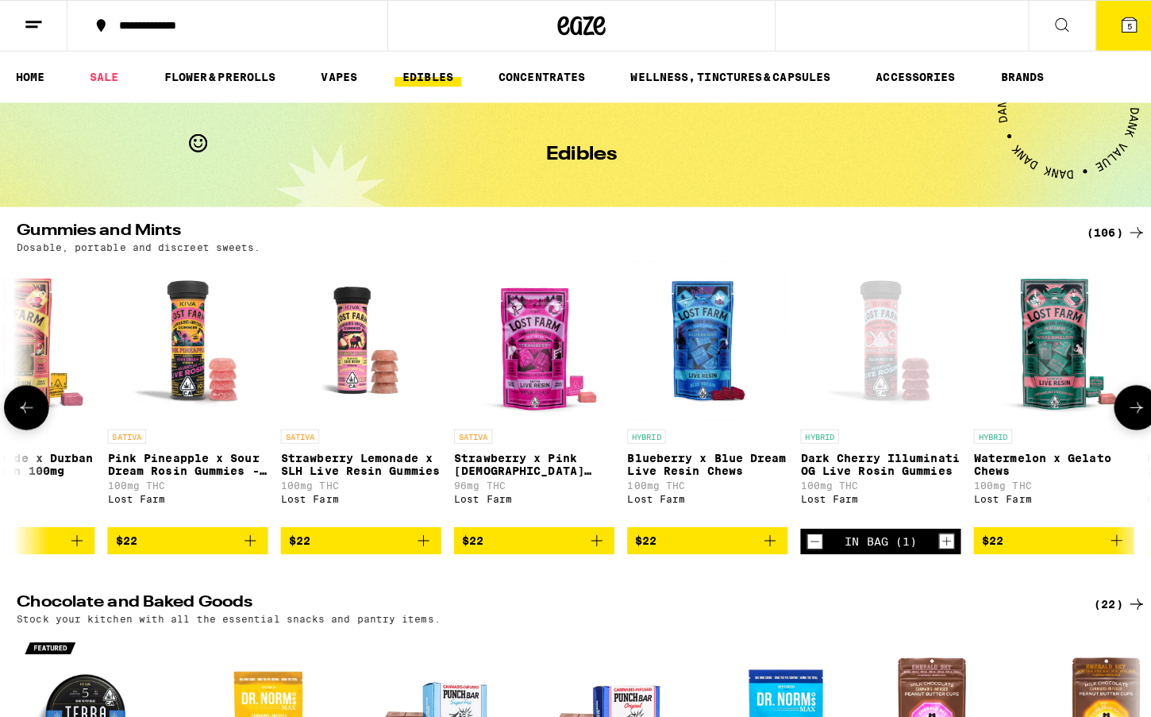
scroll to position [0, 17061]
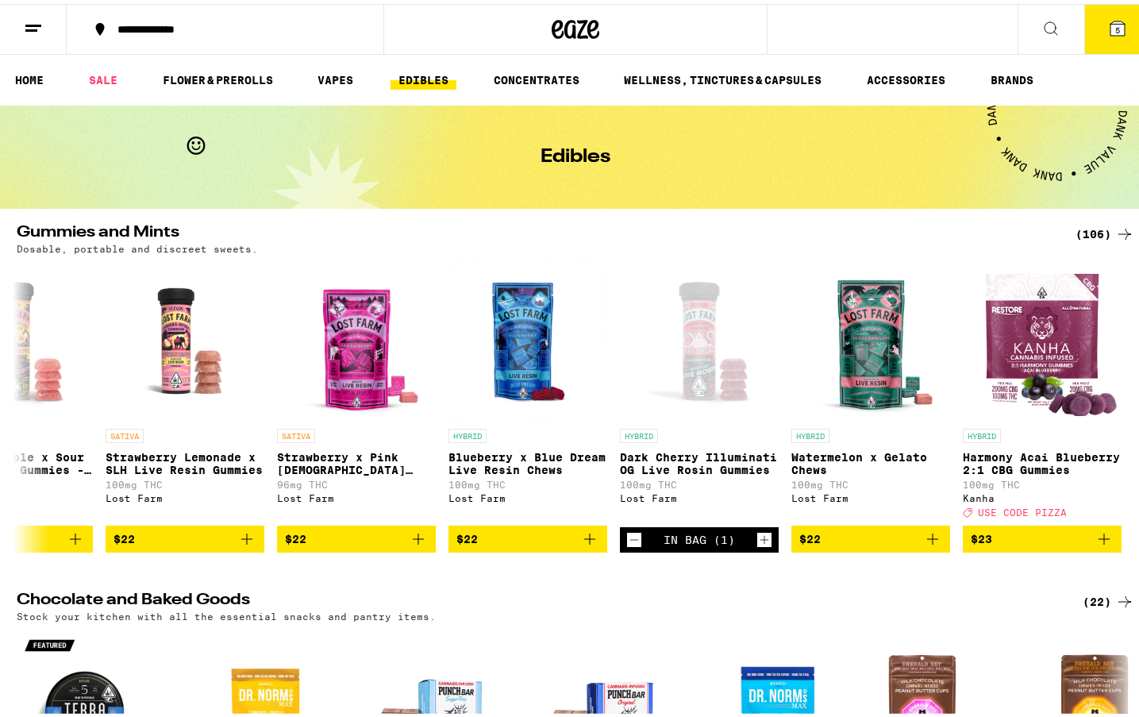
click at [1115, 28] on span "5" at bounding box center [1117, 26] width 5 height 10
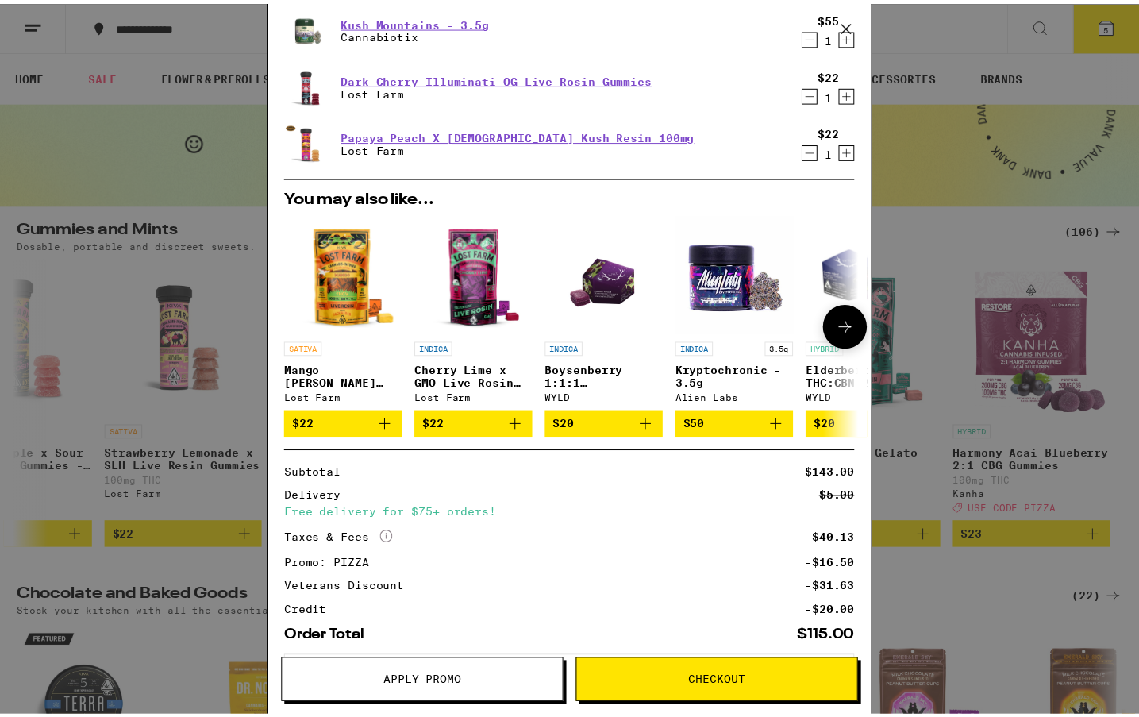
scroll to position [257, 0]
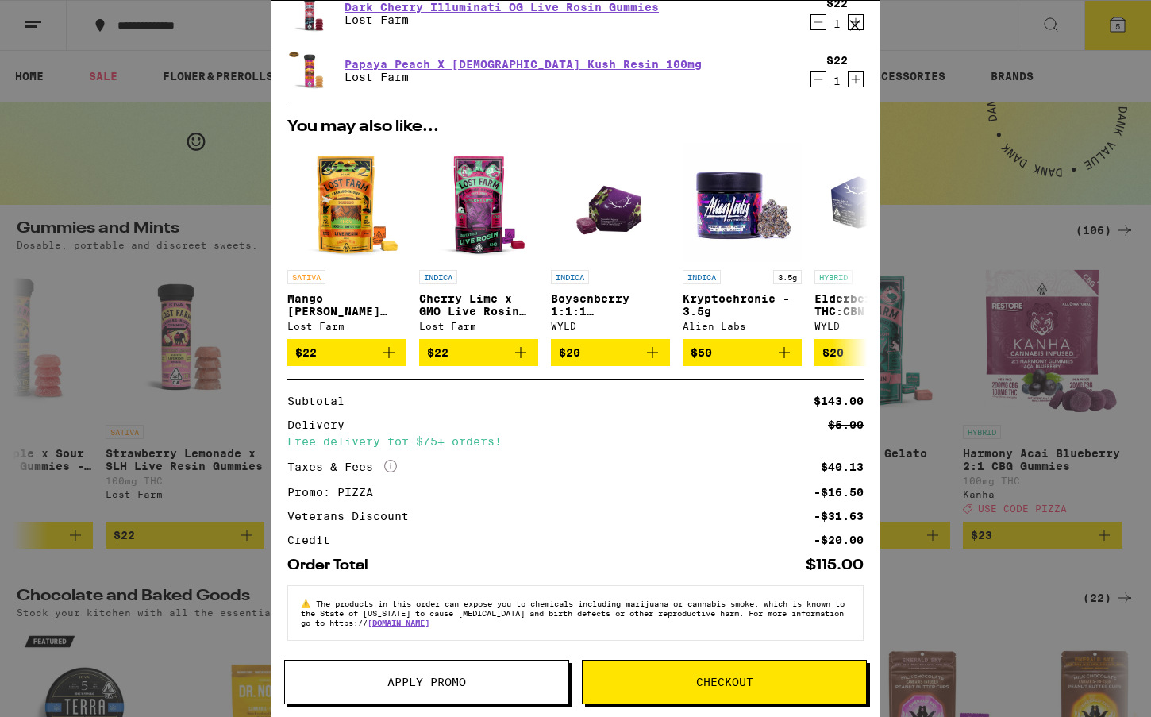
click at [716, 676] on span "Checkout" at bounding box center [724, 681] width 57 height 11
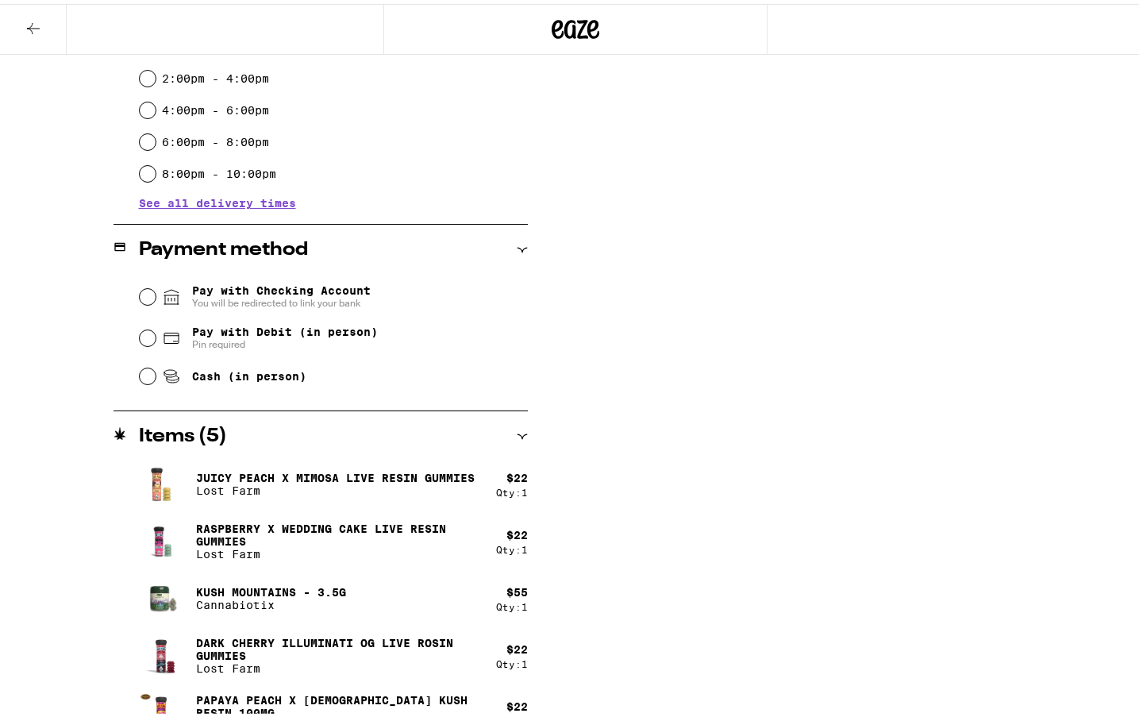
scroll to position [515, 0]
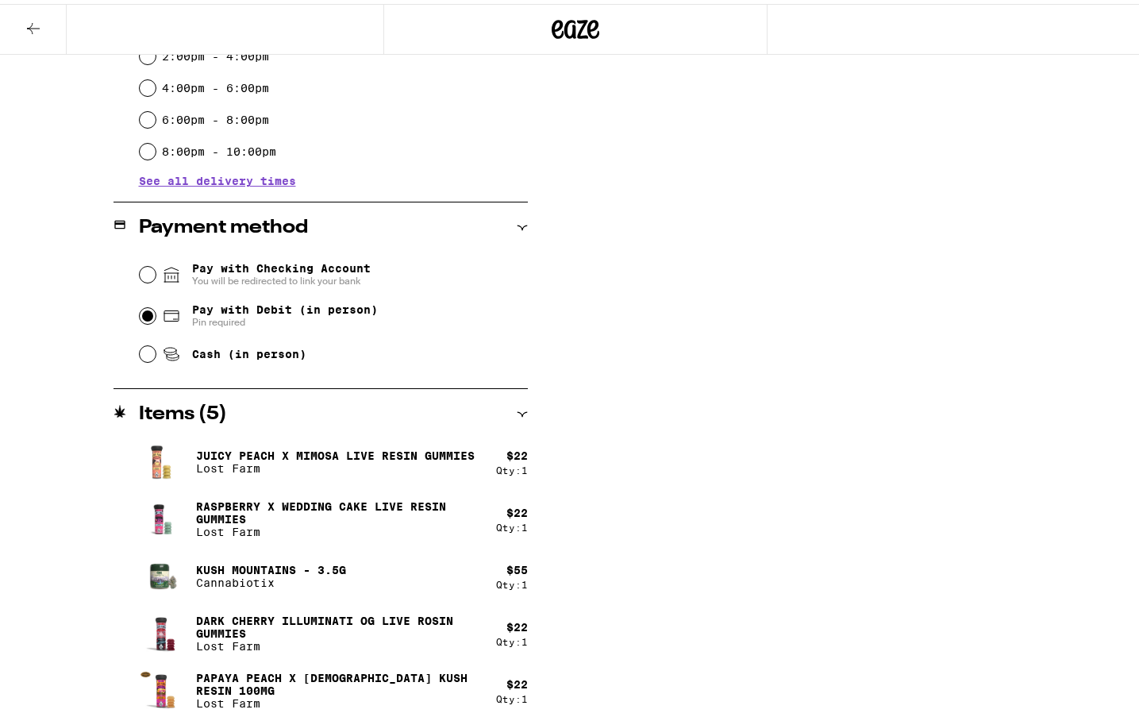
click at [142, 314] on input "Pay with Debit (in person) Pin required" at bounding box center [148, 312] width 16 height 16
radio input "true"
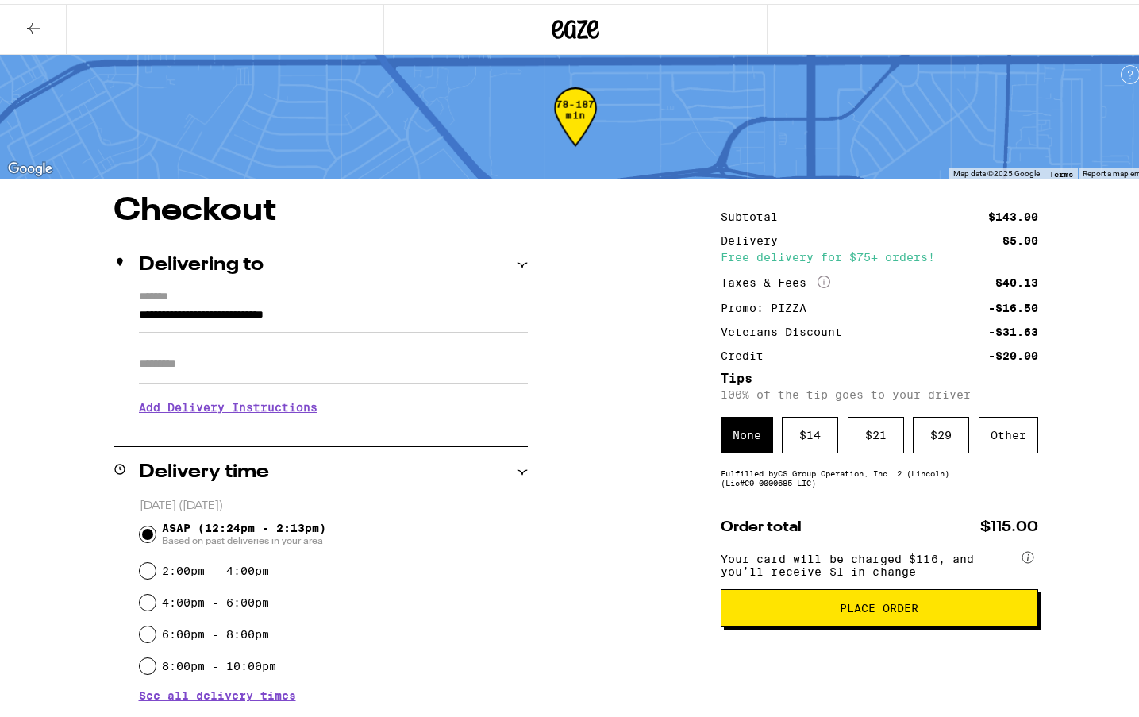
scroll to position [0, 0]
click at [868, 431] on div "$ 21" at bounding box center [876, 432] width 56 height 37
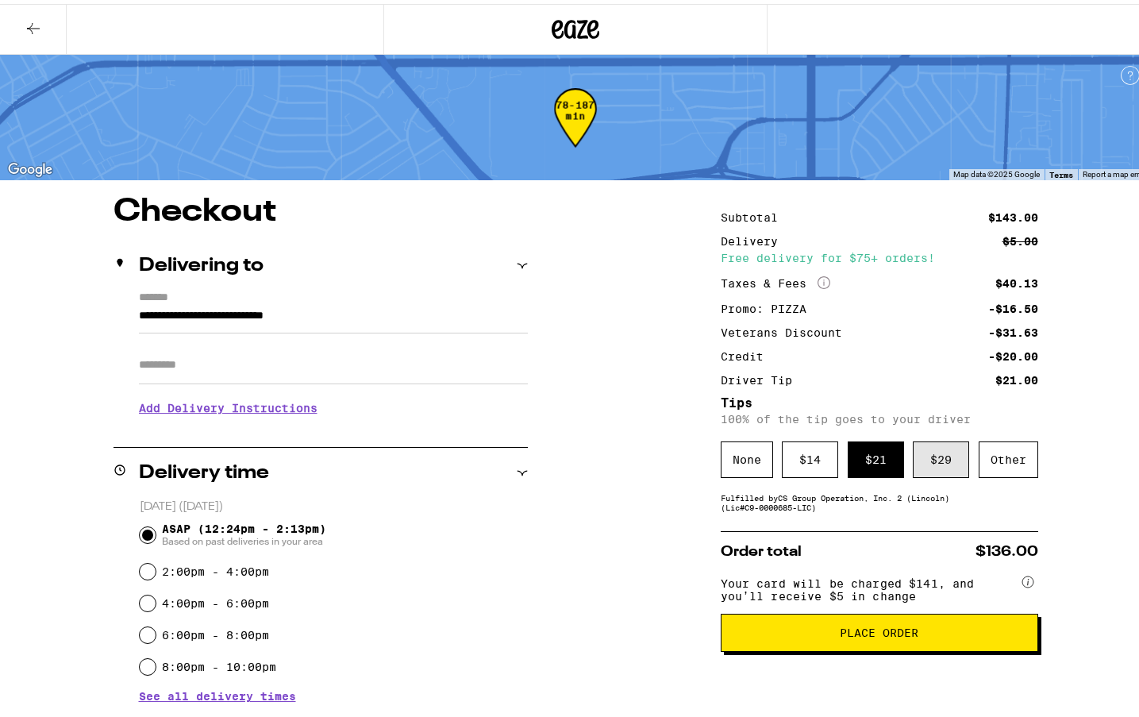
click at [926, 464] on div "$ 29" at bounding box center [941, 455] width 56 height 37
click at [882, 634] on span "Place Order" at bounding box center [879, 628] width 79 height 11
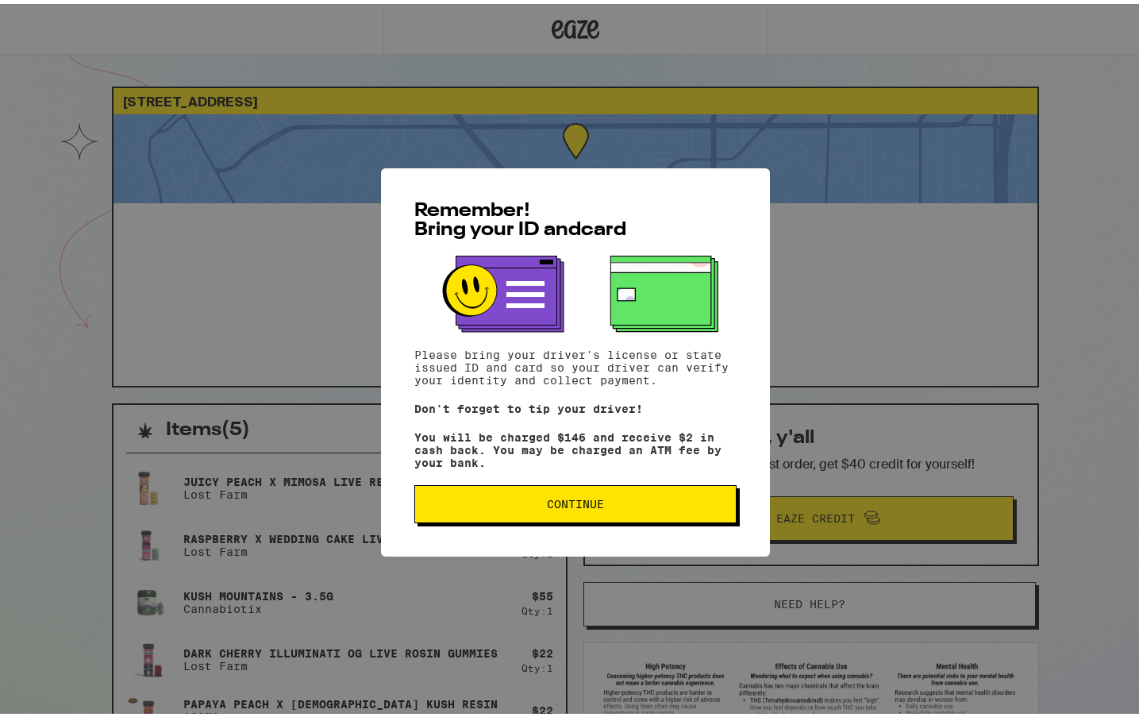
click at [547, 502] on span "Continue" at bounding box center [575, 500] width 57 height 11
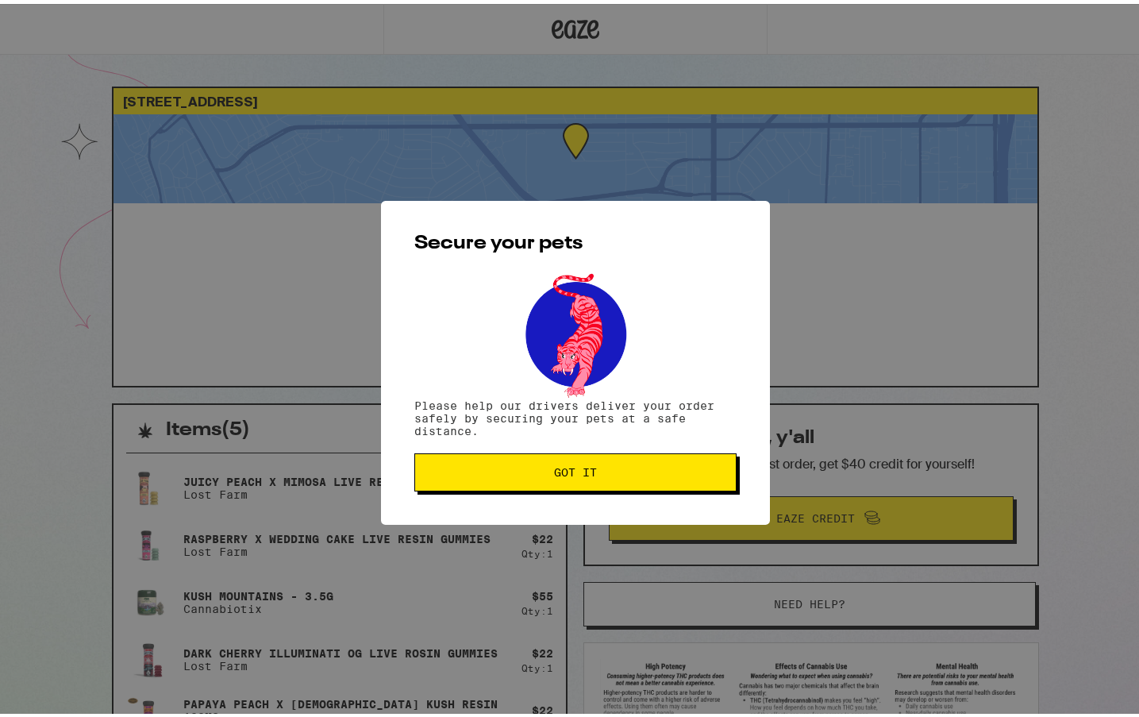
click at [554, 470] on span "Got it" at bounding box center [575, 468] width 43 height 11
